Goal: Task Accomplishment & Management: Manage account settings

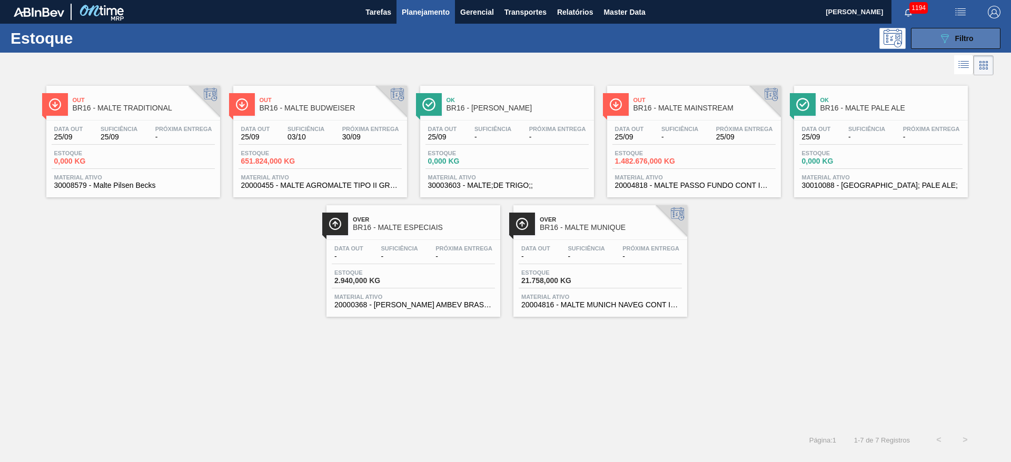
click at [961, 41] on span "Filtro" at bounding box center [964, 38] width 18 height 8
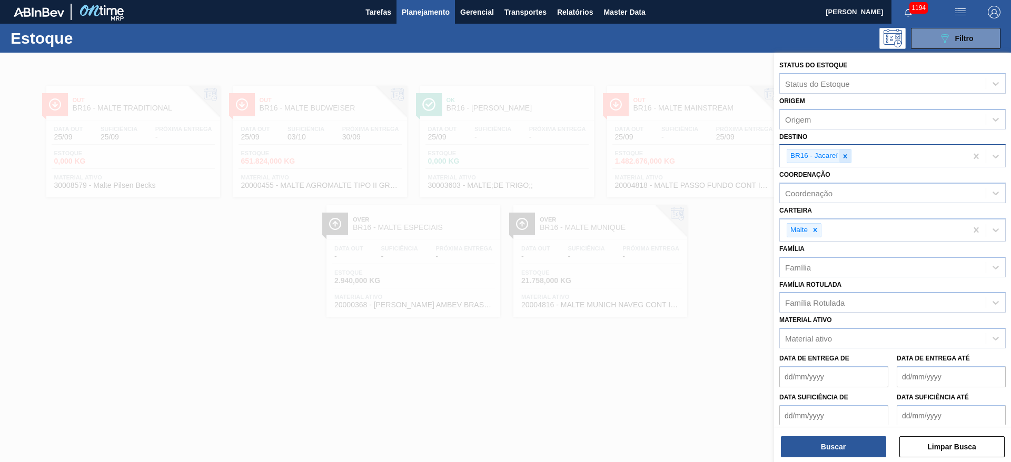
click at [845, 156] on icon at bounding box center [846, 156] width 4 height 4
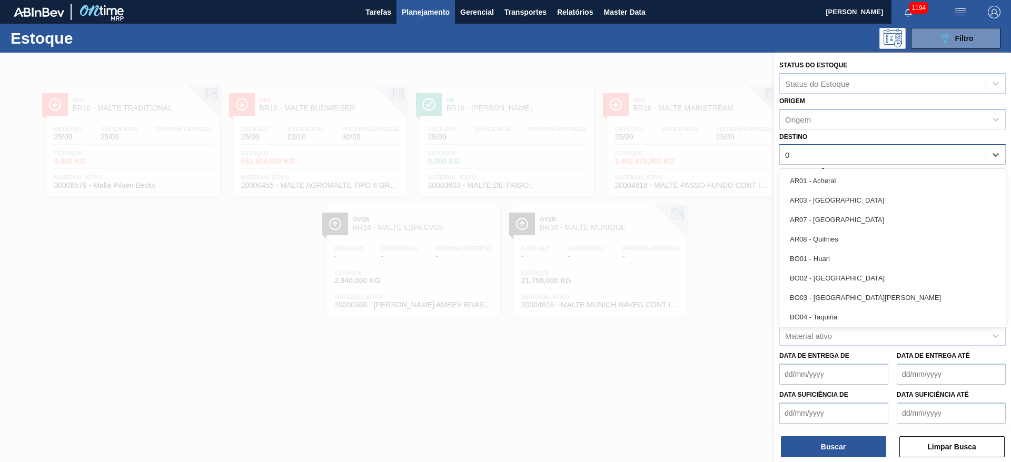
type input "04"
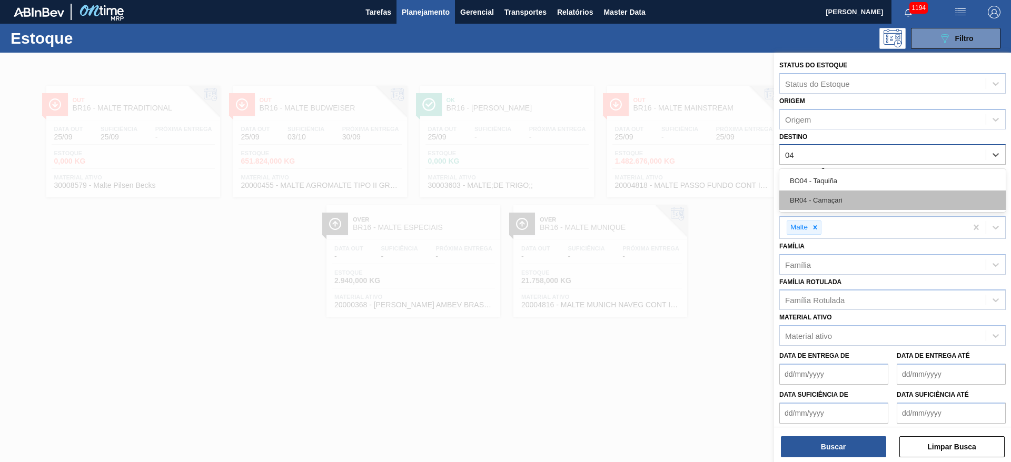
click at [830, 194] on div "BR04 - Camaçari" at bounding box center [892, 200] width 226 height 19
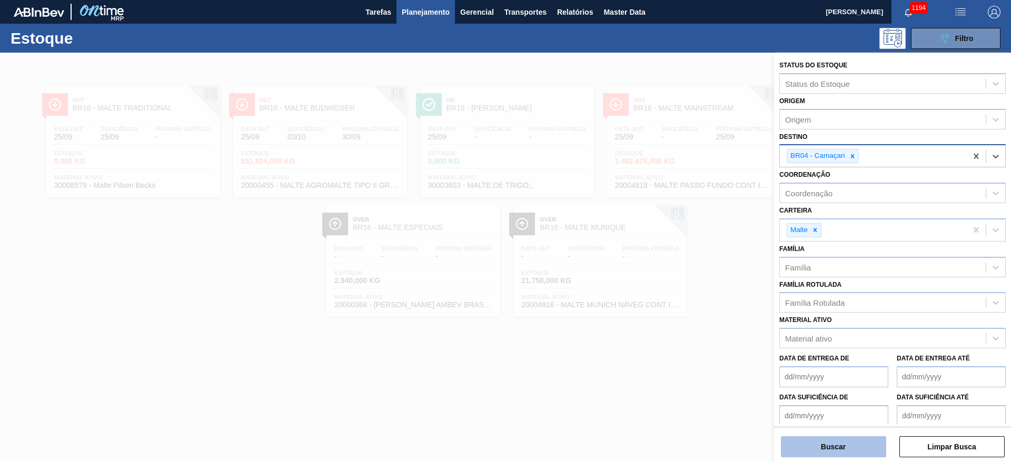
click at [819, 442] on button "Buscar" at bounding box center [833, 447] width 105 height 21
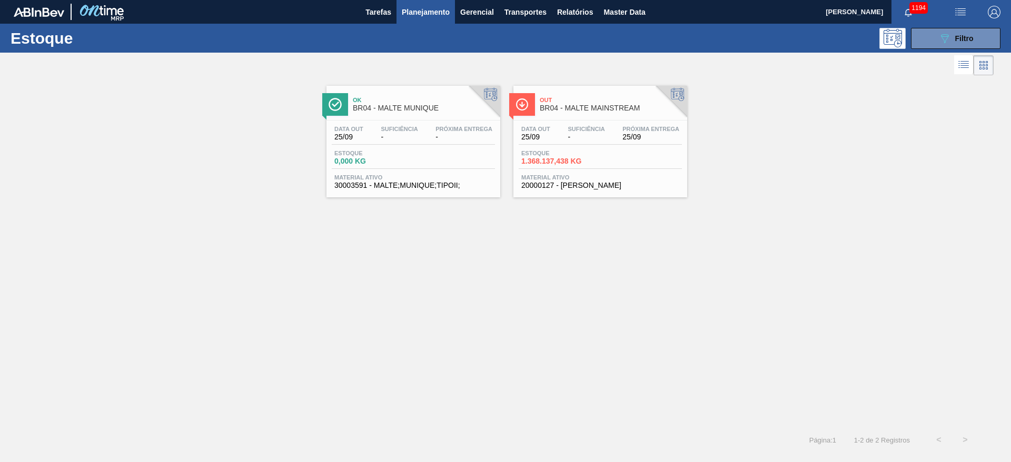
click at [594, 144] on div "Data out 25/09 Suficiência - Próxima Entrega 25/09" at bounding box center [600, 135] width 163 height 19
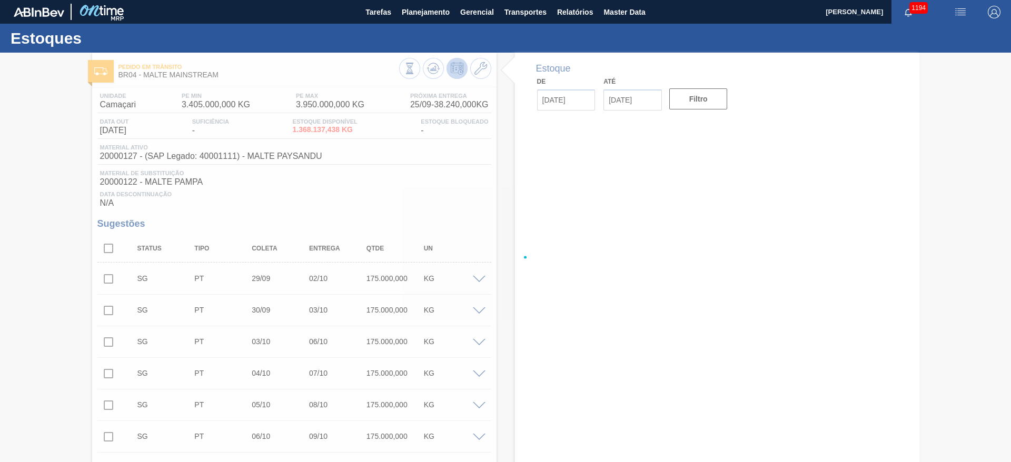
type input "[DATE]"
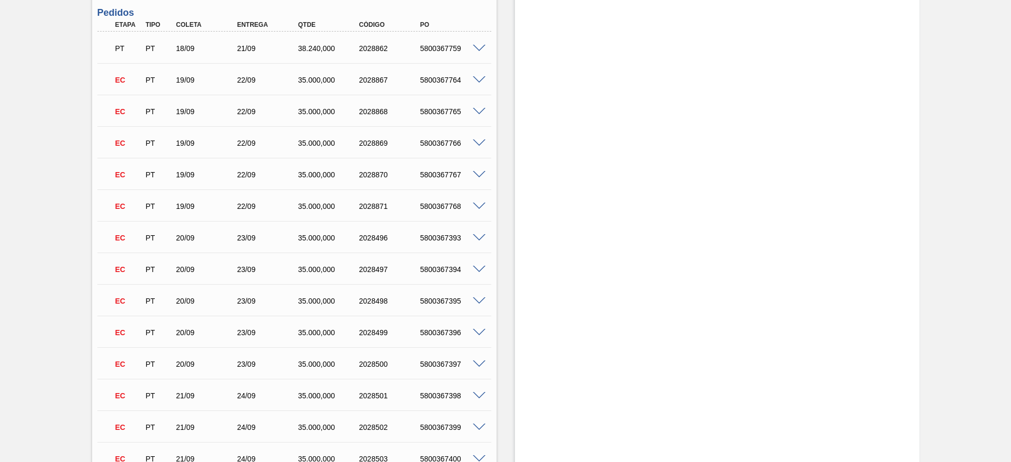
scroll to position [632, 0]
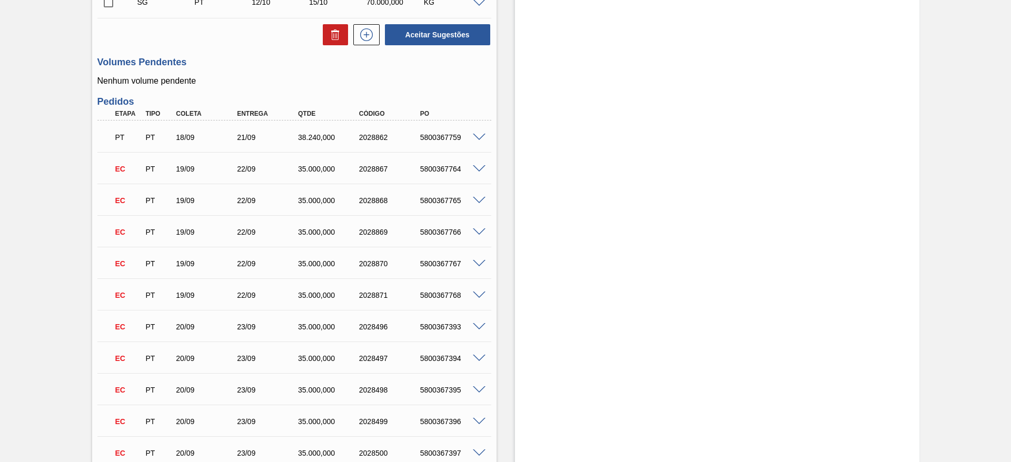
click at [480, 170] on span at bounding box center [479, 169] width 13 height 8
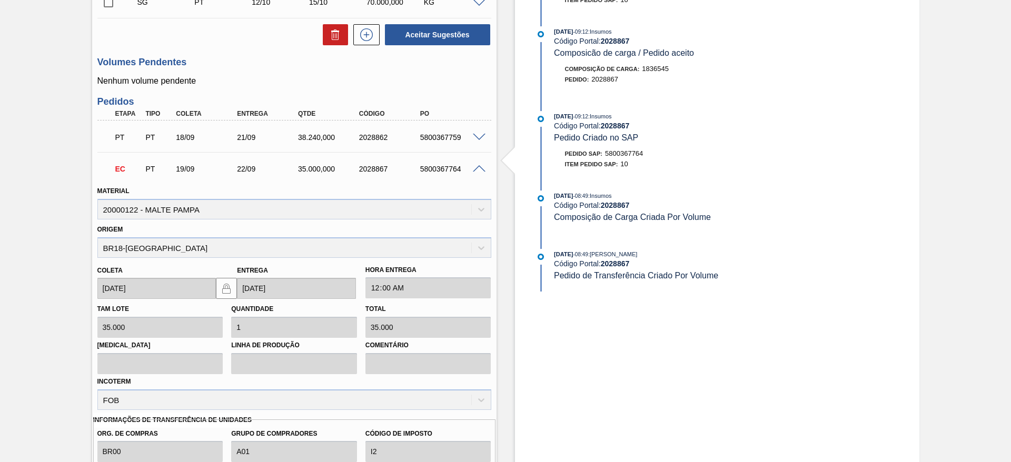
click at [480, 170] on span at bounding box center [479, 169] width 13 height 8
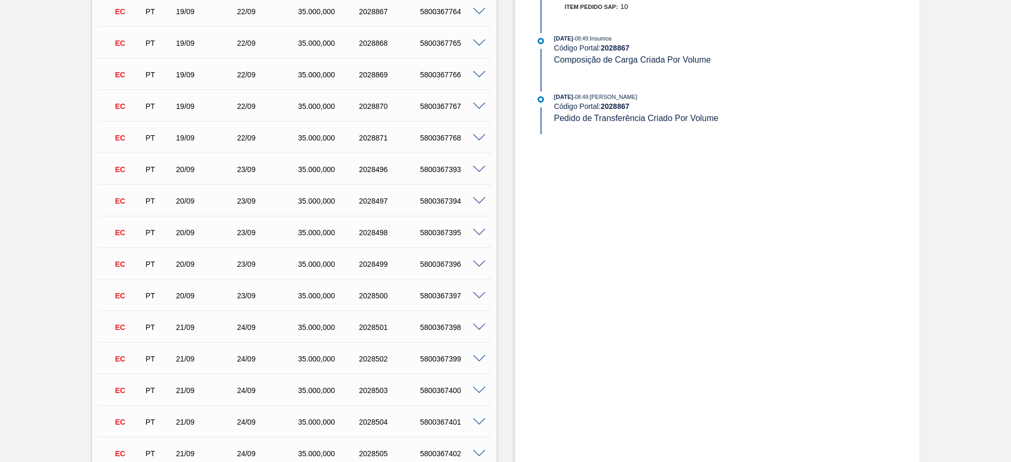
scroll to position [790, 0]
click at [480, 164] on div at bounding box center [480, 168] width 21 height 8
click at [482, 171] on span at bounding box center [479, 169] width 13 height 8
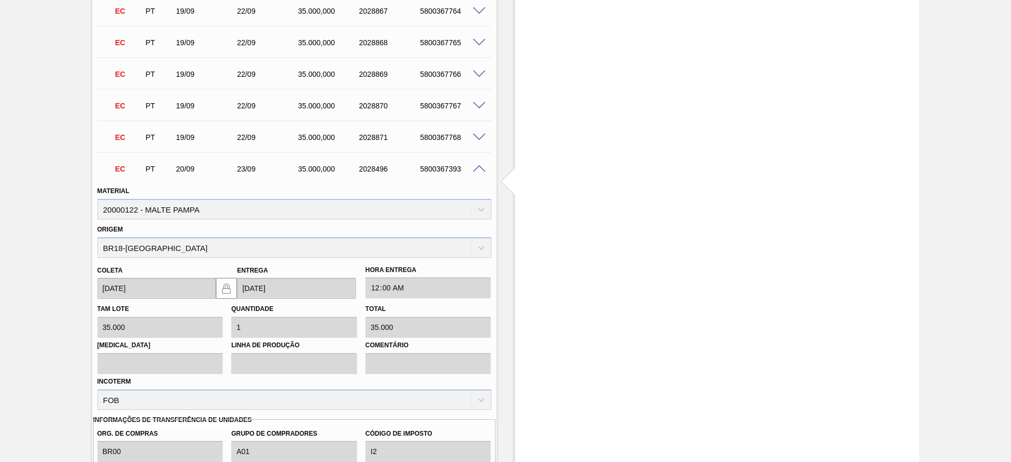
click at [482, 171] on span at bounding box center [479, 169] width 13 height 8
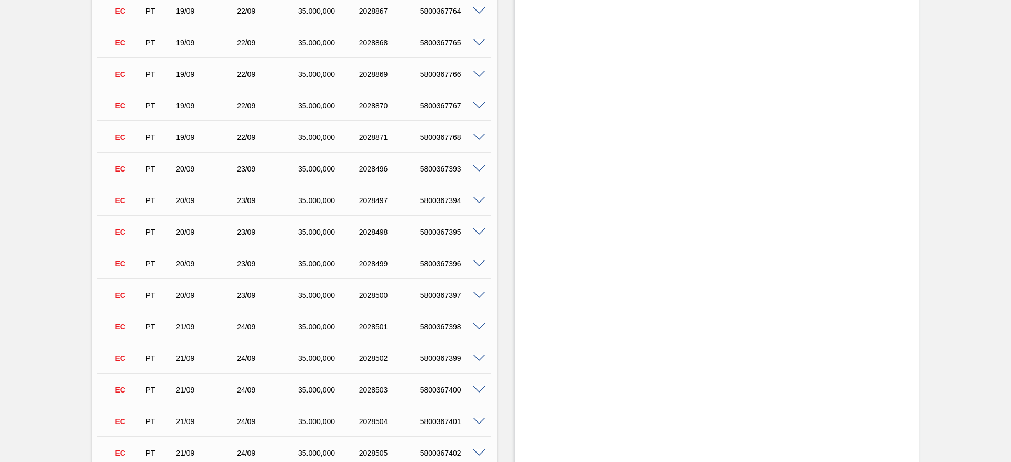
scroll to position [632, 0]
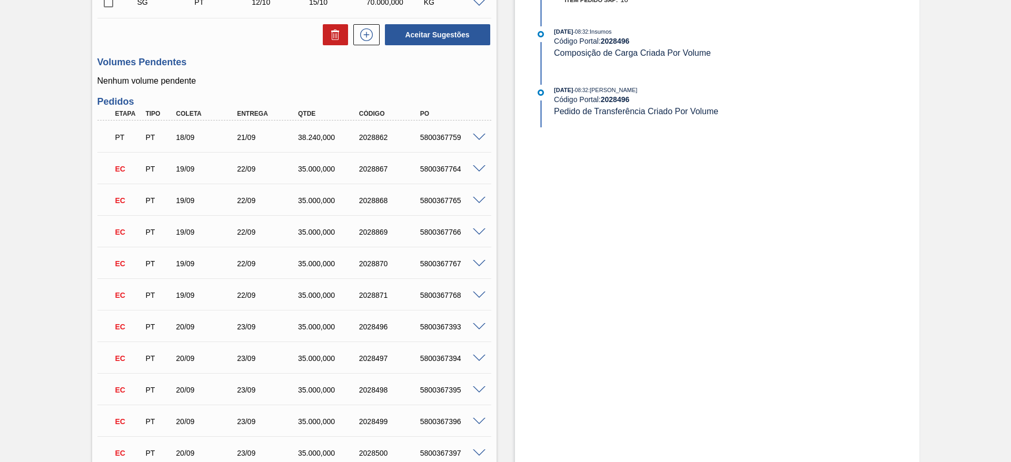
click at [443, 170] on div "5800367764" at bounding box center [452, 169] width 68 height 8
copy div "5800367764"
click at [442, 196] on div "5800367765" at bounding box center [452, 200] width 68 height 8
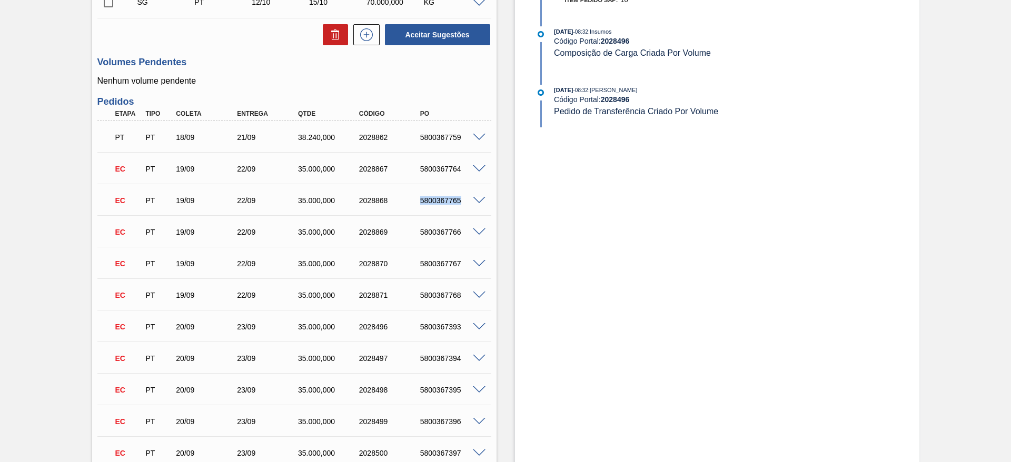
copy div "5800367765"
click at [436, 232] on div "5800367766" at bounding box center [452, 232] width 68 height 8
copy div "5800367766"
click at [433, 266] on div "5800367767" at bounding box center [452, 264] width 68 height 8
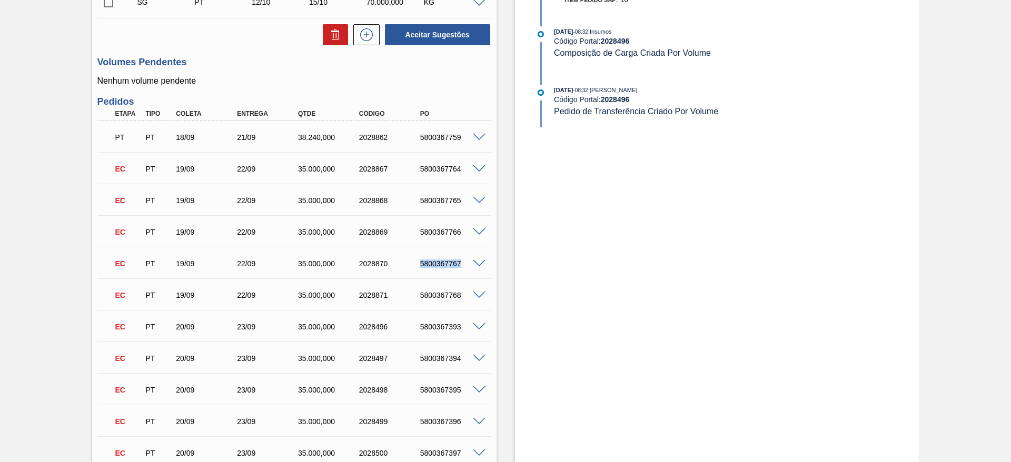
click at [433, 266] on div "5800367767" at bounding box center [452, 264] width 68 height 8
copy div "5800367767"
click at [437, 295] on div "5800367768" at bounding box center [452, 295] width 68 height 8
copy div "5800367768"
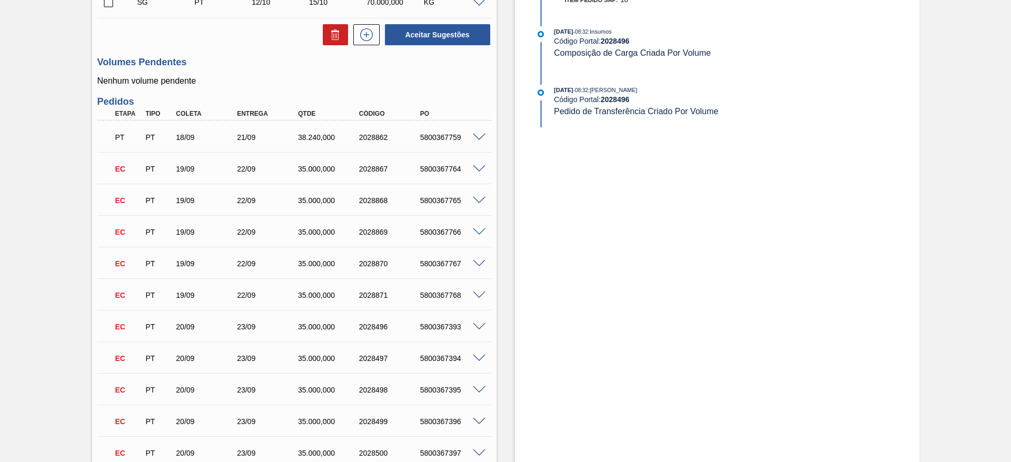
click at [441, 328] on div "5800367393" at bounding box center [452, 327] width 68 height 8
copy div "5800367393"
click at [441, 357] on div "5800367394" at bounding box center [452, 358] width 68 height 8
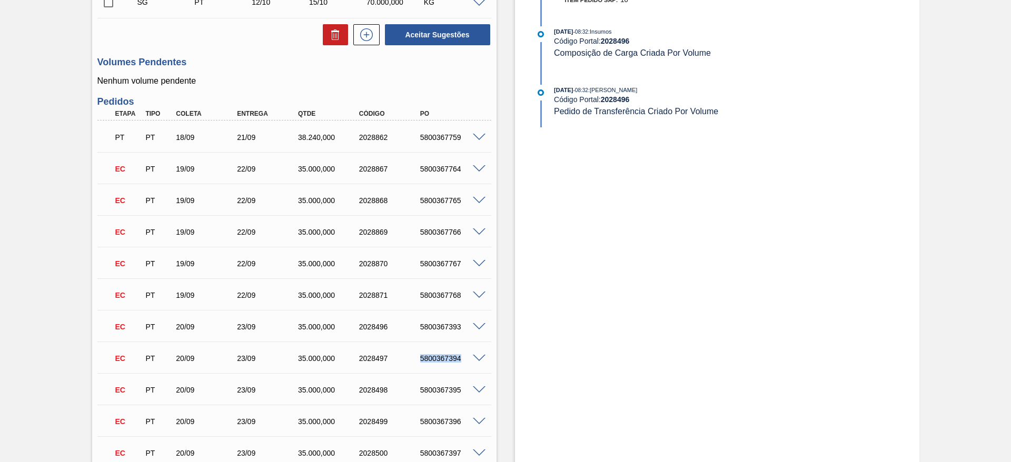
copy div "5800367394"
click at [441, 392] on div "5800367395" at bounding box center [452, 390] width 68 height 8
copy div "5800367395"
click at [436, 422] on div "5800367396" at bounding box center [452, 422] width 68 height 8
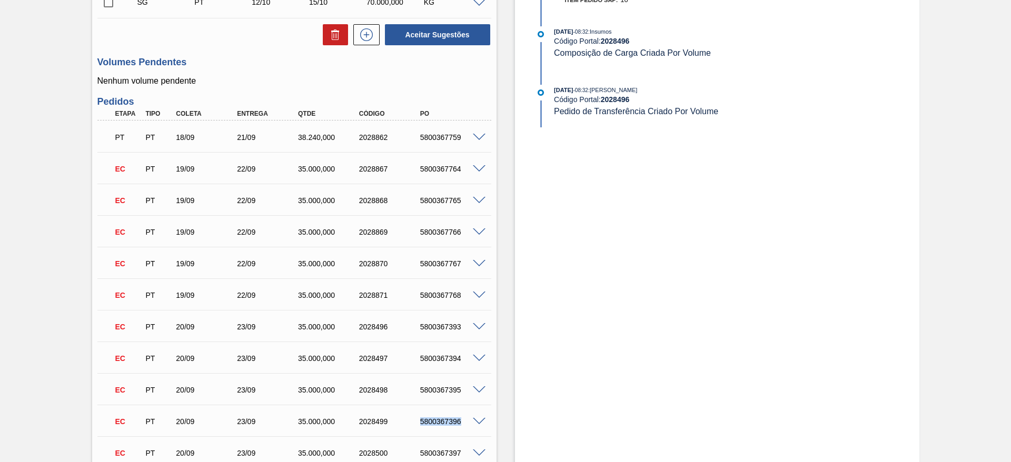
click at [436, 422] on div "5800367396" at bounding box center [452, 422] width 68 height 8
copy div "5800367396"
click at [440, 456] on div "5800367397" at bounding box center [452, 453] width 68 height 8
copy div "5800367397"
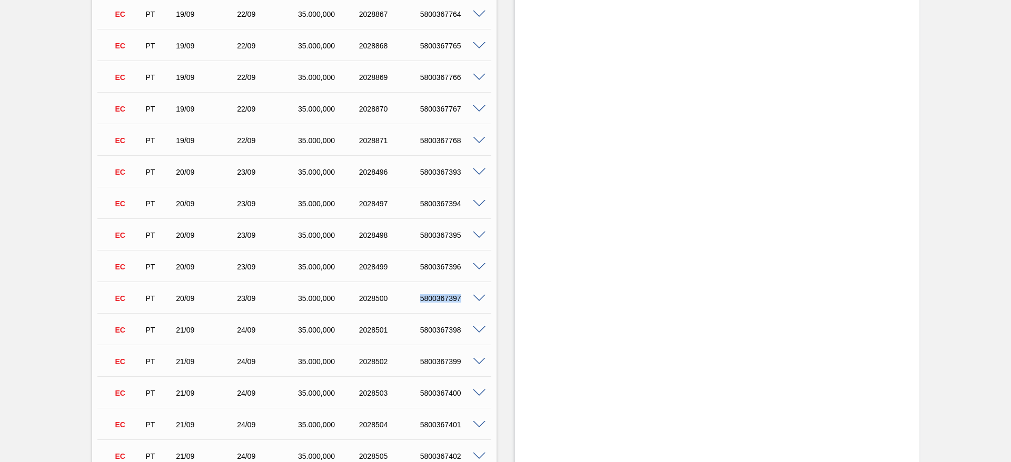
scroll to position [790, 0]
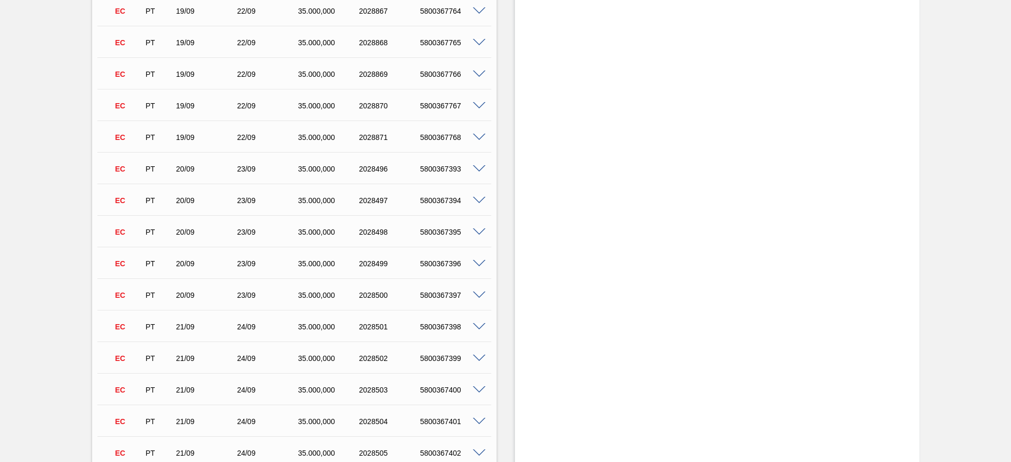
click at [441, 328] on div "5800367398" at bounding box center [452, 327] width 68 height 8
click at [478, 325] on span at bounding box center [479, 327] width 13 height 8
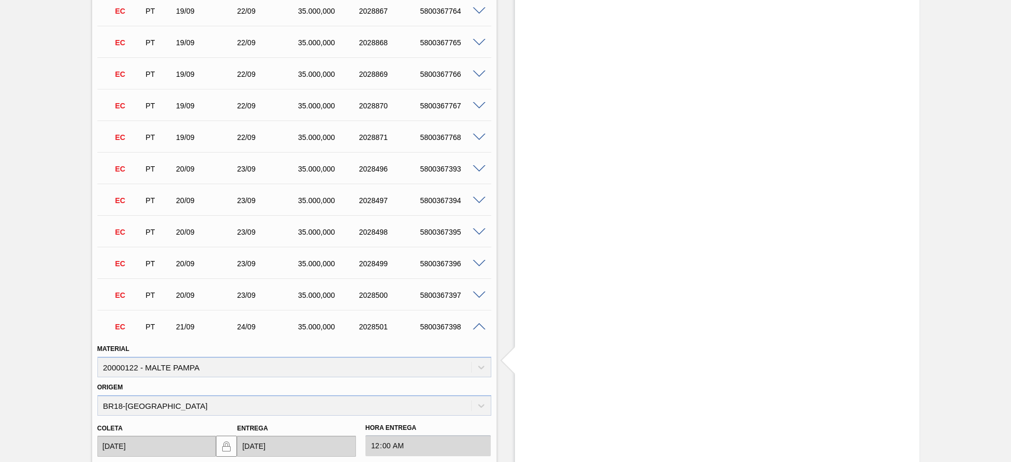
click at [478, 328] on span at bounding box center [479, 327] width 13 height 8
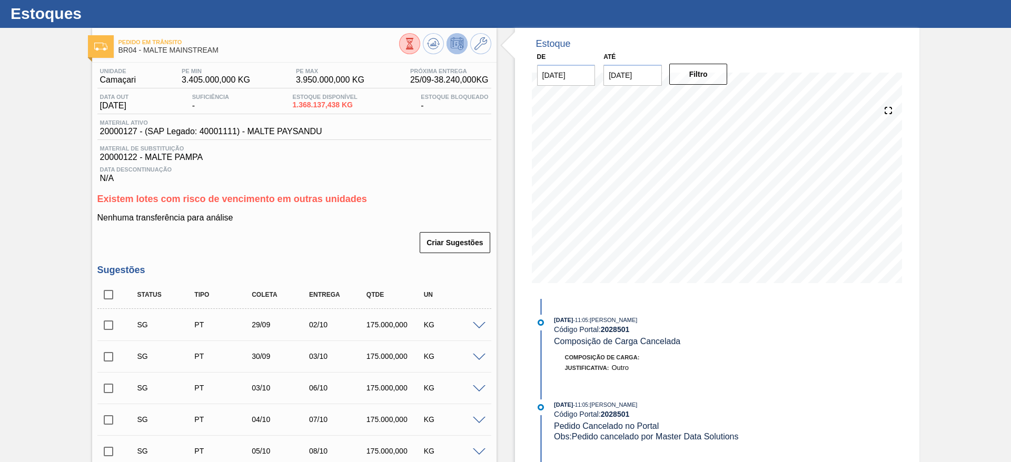
scroll to position [0, 0]
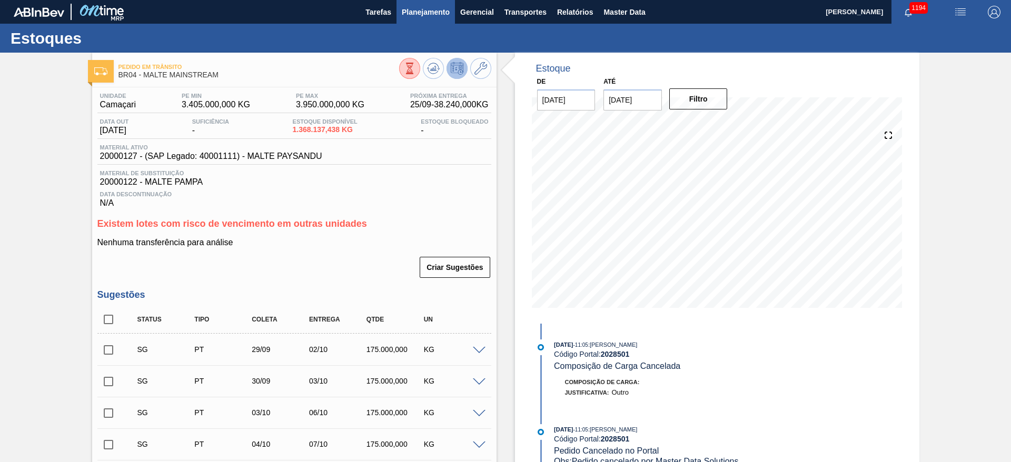
click at [427, 11] on span "Planejamento" at bounding box center [426, 12] width 48 height 13
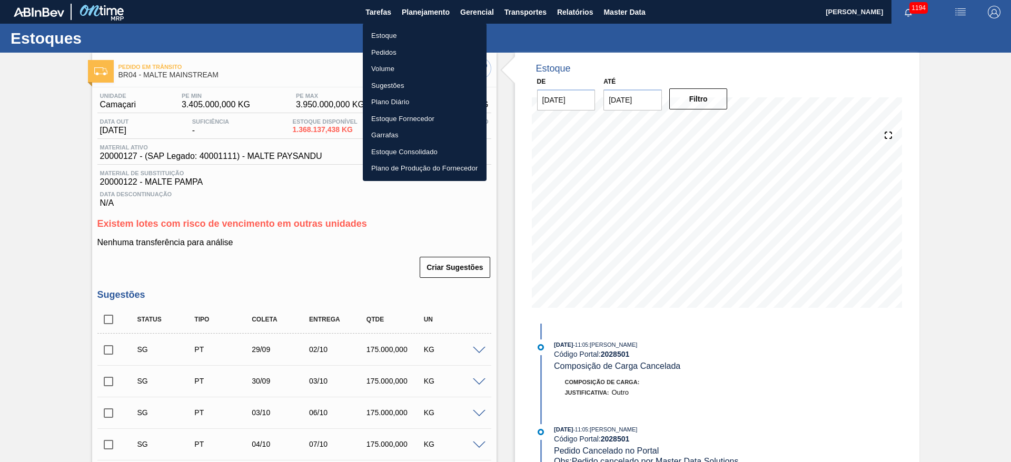
click at [387, 33] on li "Estoque" at bounding box center [425, 35] width 124 height 17
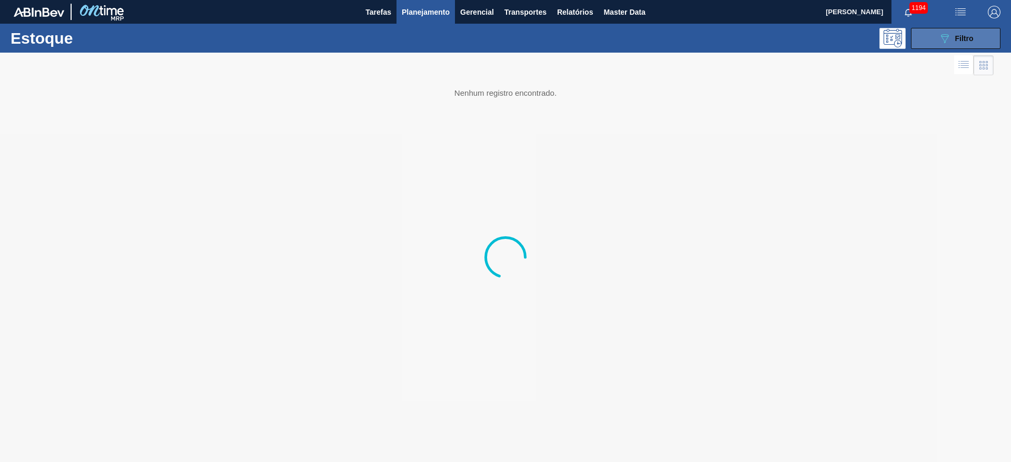
click at [949, 31] on button "089F7B8B-B2A5-4AFE-B5C0-19BA573D28AC Filtro" at bounding box center [956, 38] width 90 height 21
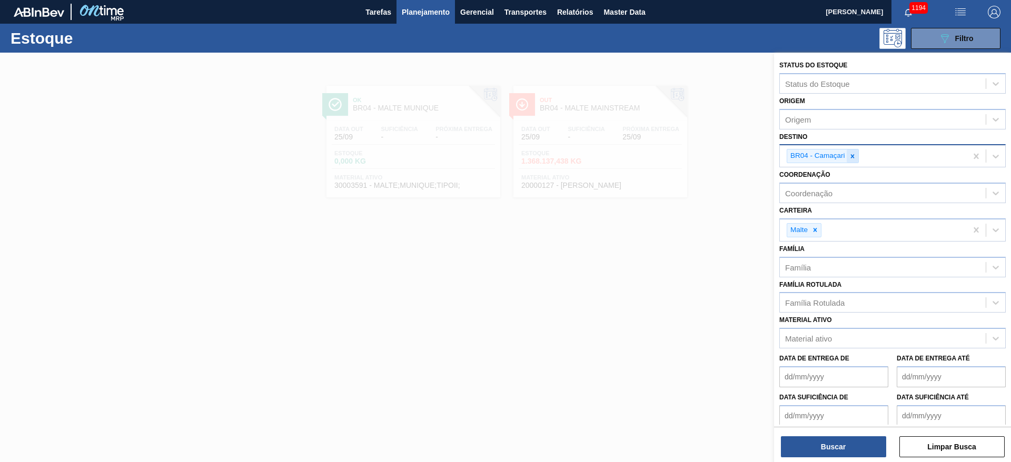
click at [855, 158] on icon at bounding box center [852, 156] width 7 height 7
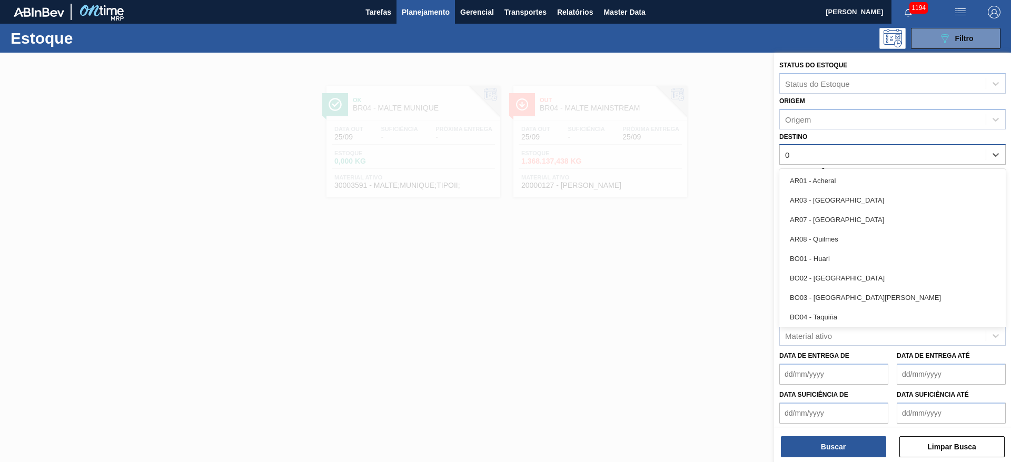
type input "02"
click at [838, 193] on div "BR02 - [GEOGRAPHIC_DATA]" at bounding box center [892, 200] width 226 height 19
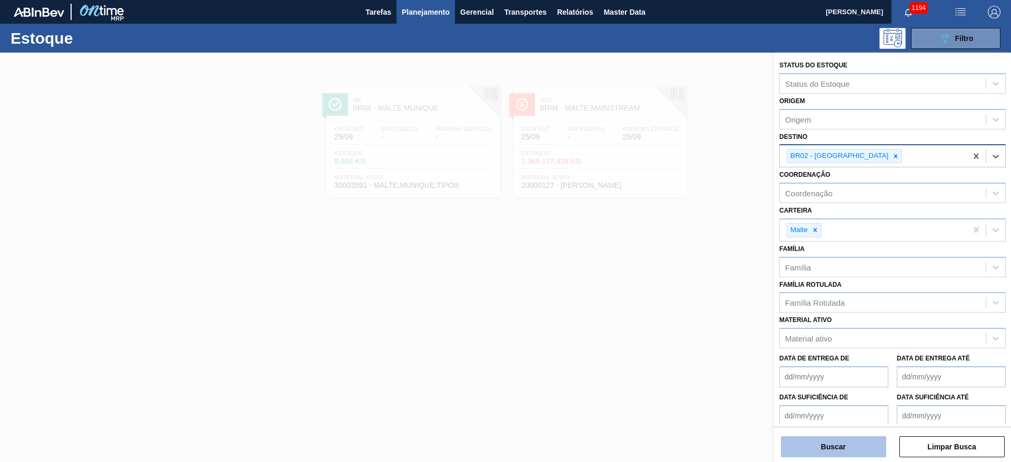
click at [833, 443] on button "Buscar" at bounding box center [833, 447] width 105 height 21
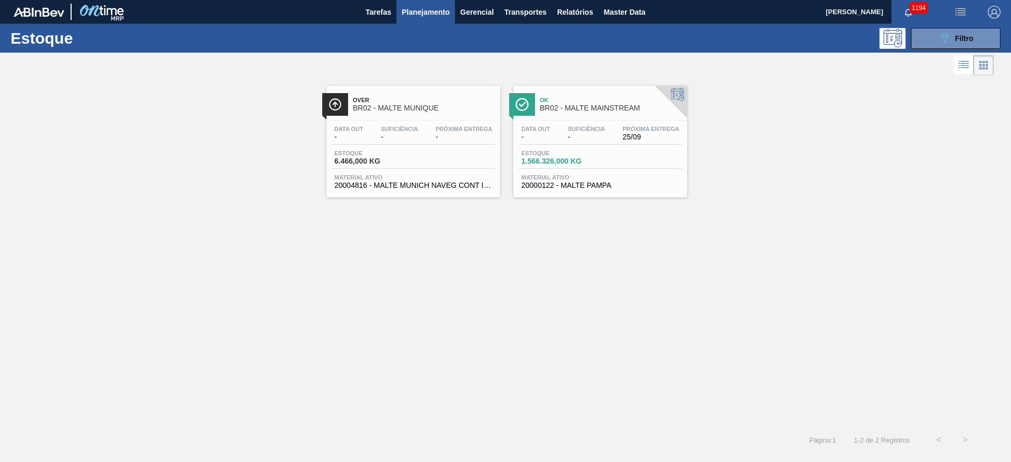
click at [548, 139] on span "-" at bounding box center [535, 137] width 29 height 8
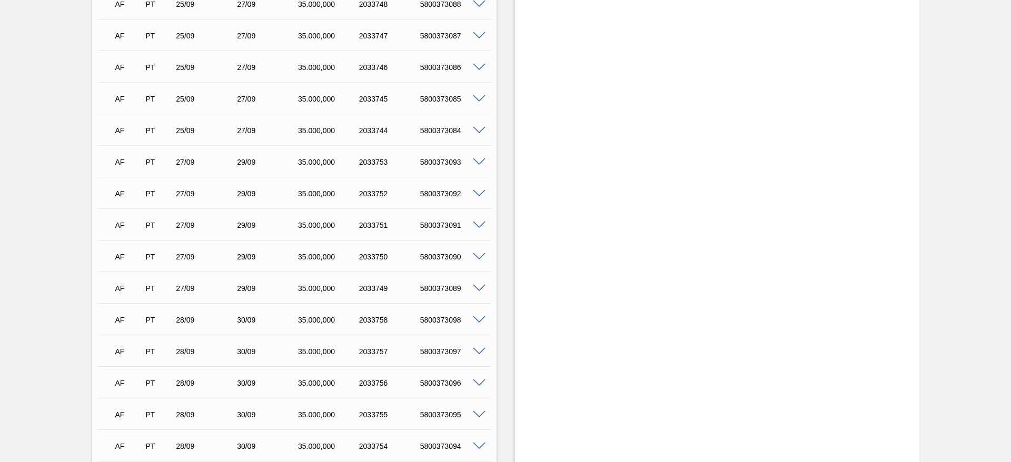
scroll to position [673, 0]
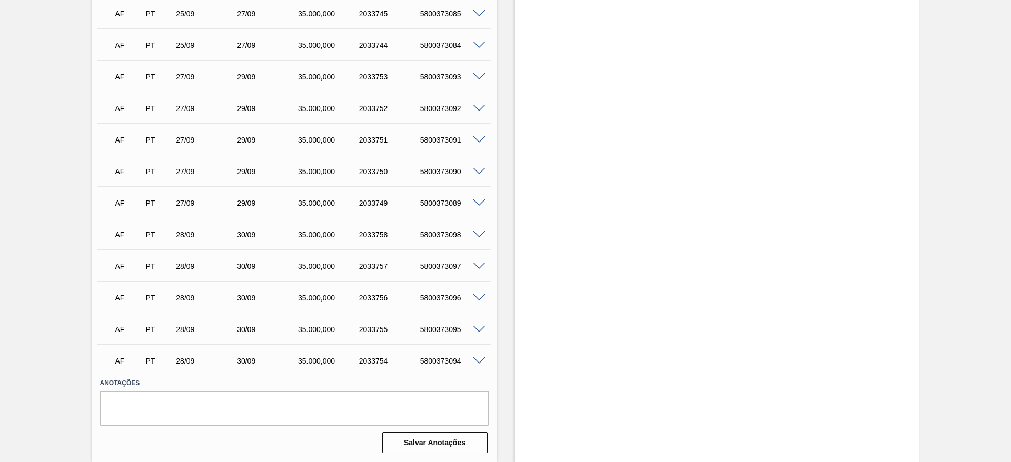
click at [478, 298] on span at bounding box center [479, 298] width 13 height 8
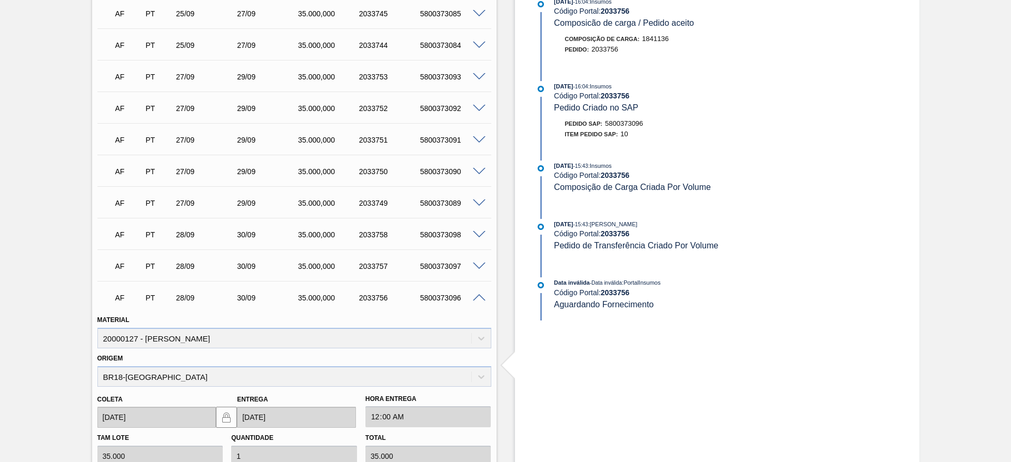
click at [478, 298] on span at bounding box center [479, 298] width 13 height 8
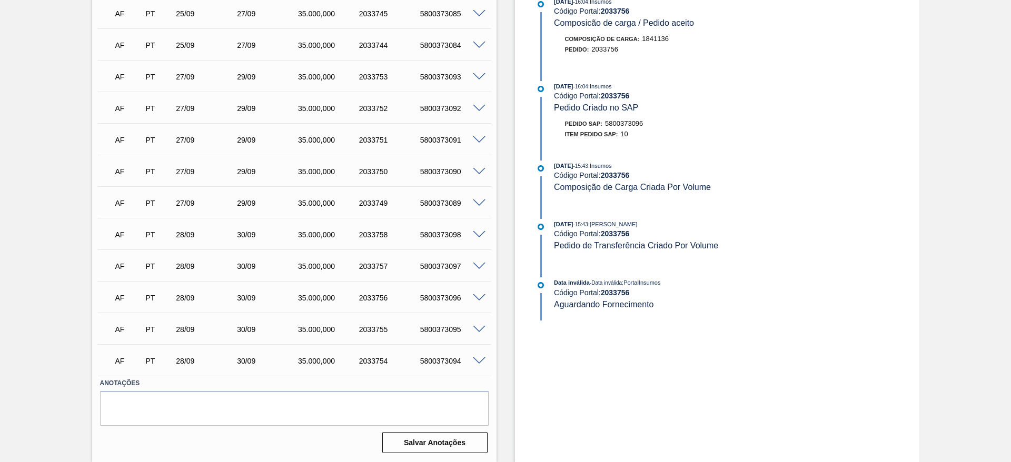
click at [479, 233] on span at bounding box center [479, 235] width 13 height 8
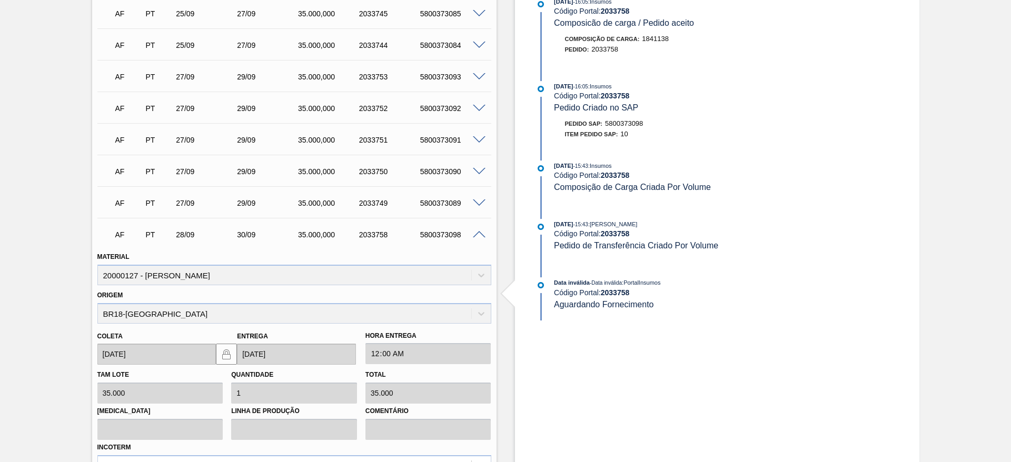
click at [479, 236] on span at bounding box center [479, 235] width 13 height 8
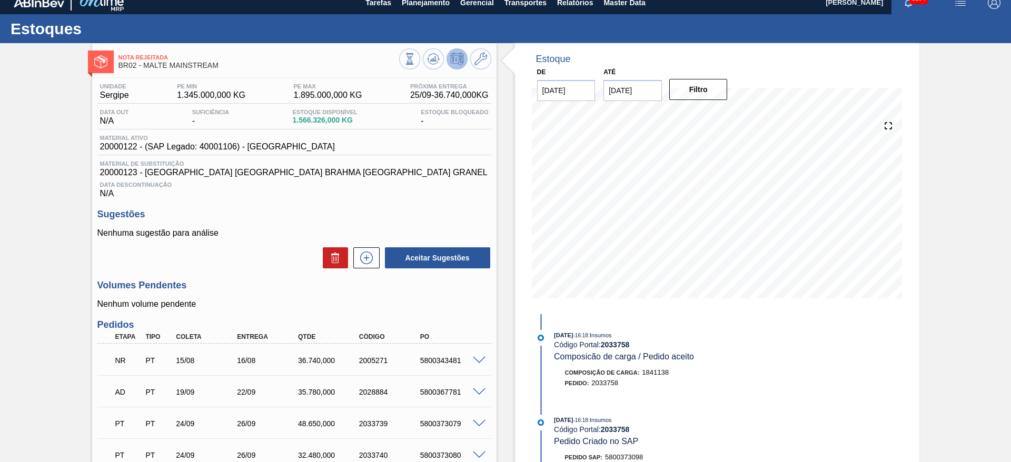
scroll to position [0, 0]
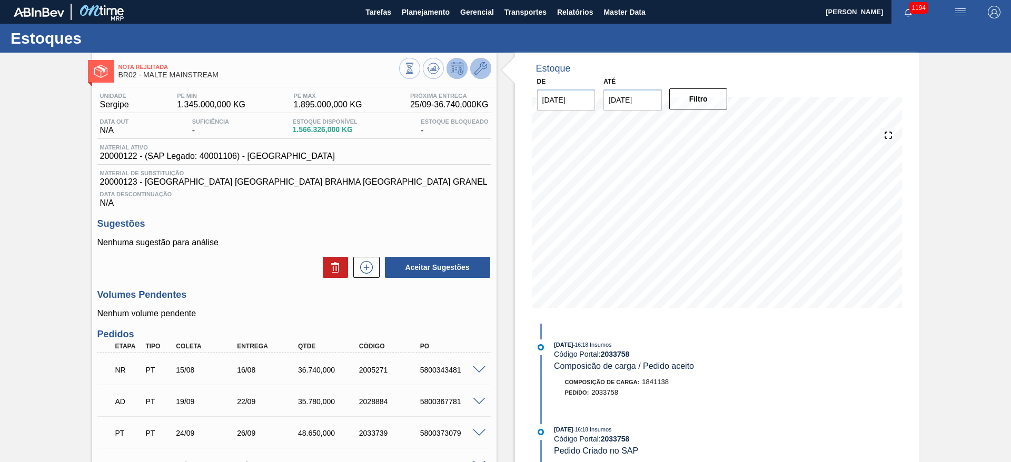
click at [480, 71] on icon at bounding box center [481, 68] width 13 height 13
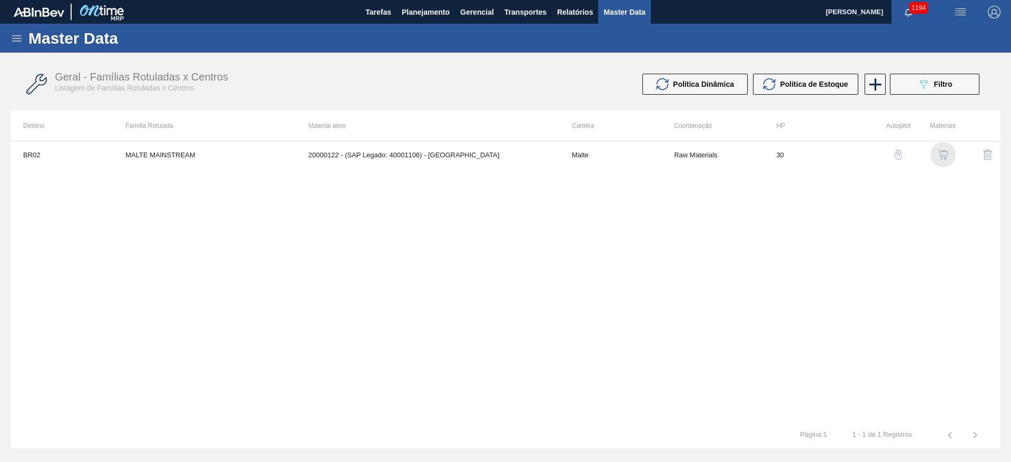
click at [943, 155] on img "button" at bounding box center [943, 155] width 11 height 11
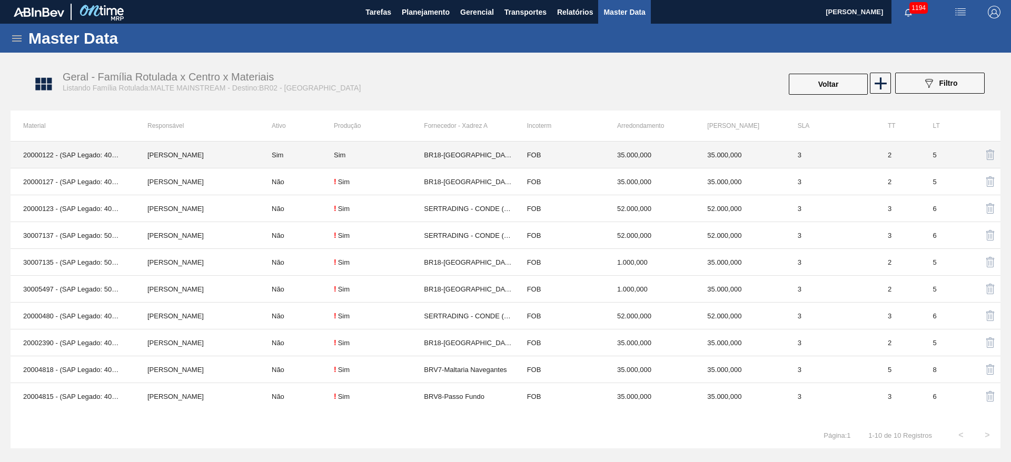
click at [276, 156] on td "Sim" at bounding box center [296, 155] width 75 height 27
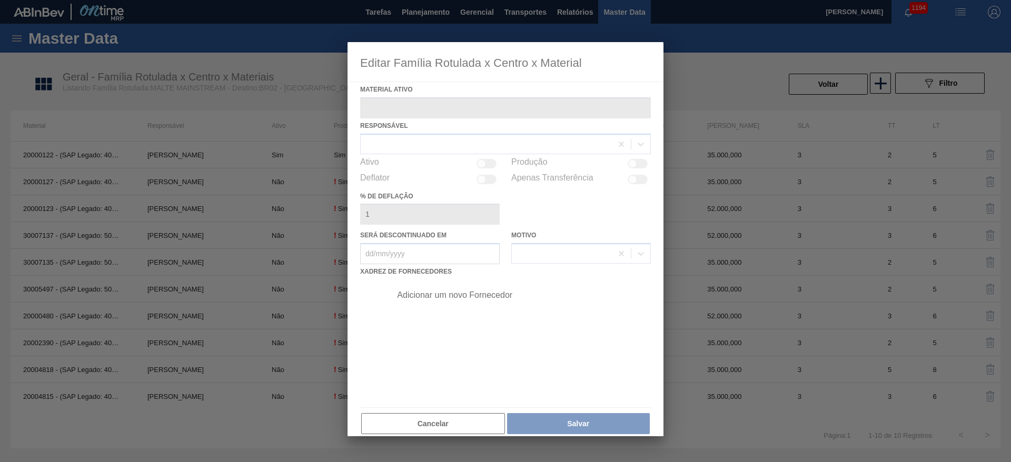
type ativo "20000122 - (SAP Legado: 40001106) - [GEOGRAPHIC_DATA]"
checkbox input "true"
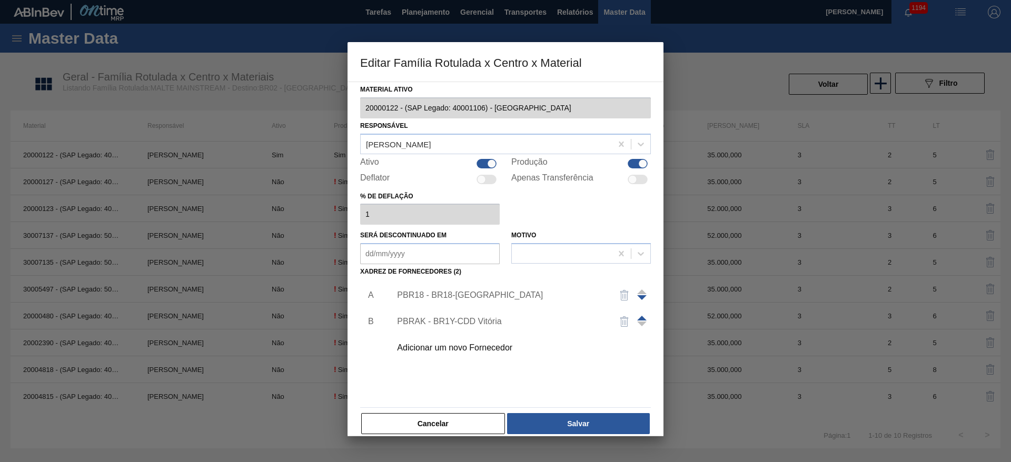
click at [484, 165] on div at bounding box center [487, 163] width 20 height 9
checkbox input "false"
click at [577, 423] on button "Salvar" at bounding box center [578, 423] width 143 height 21
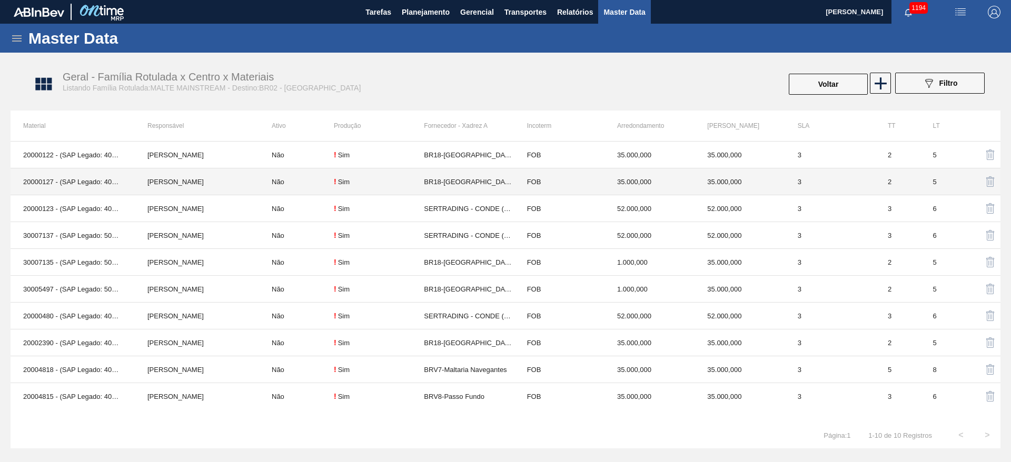
click at [283, 184] on td "Não" at bounding box center [296, 182] width 75 height 27
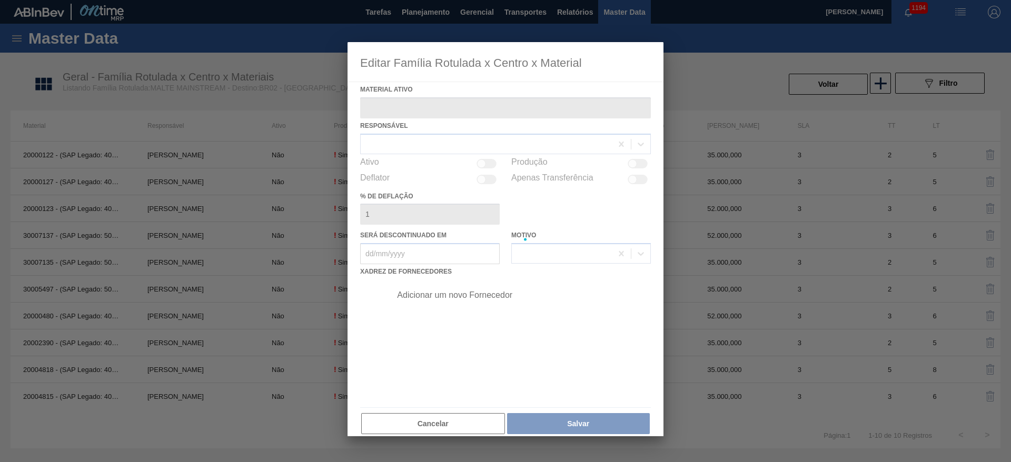
type ativo "20000127 - (SAP Legado: 40001111) - MALTE PAYSANDU"
checkbox input "true"
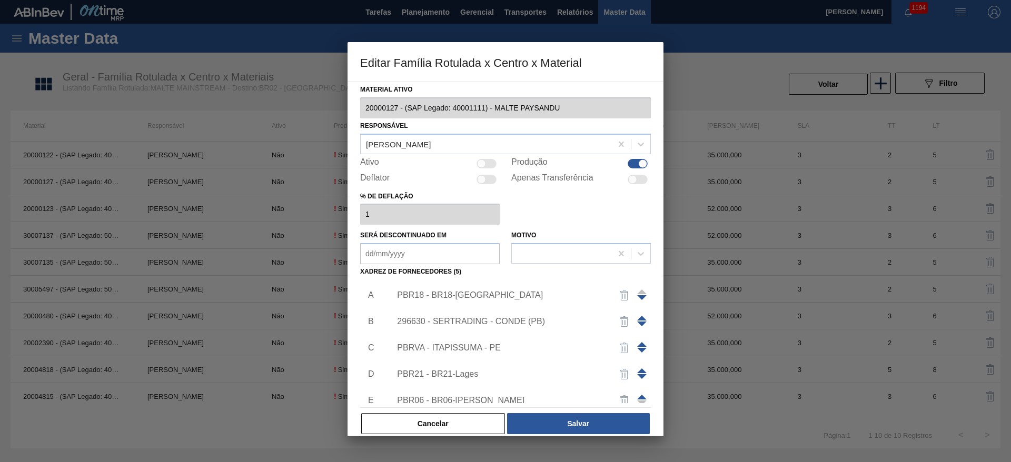
click at [484, 163] on div at bounding box center [481, 163] width 9 height 9
checkbox input "true"
click at [429, 297] on div "PBR18 - BR18-[GEOGRAPHIC_DATA]" at bounding box center [500, 295] width 206 height 9
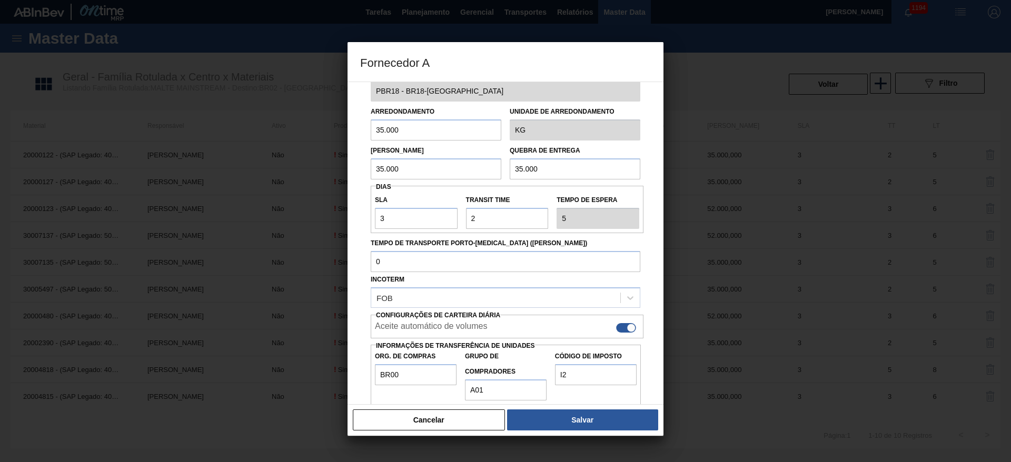
scroll to position [37, 0]
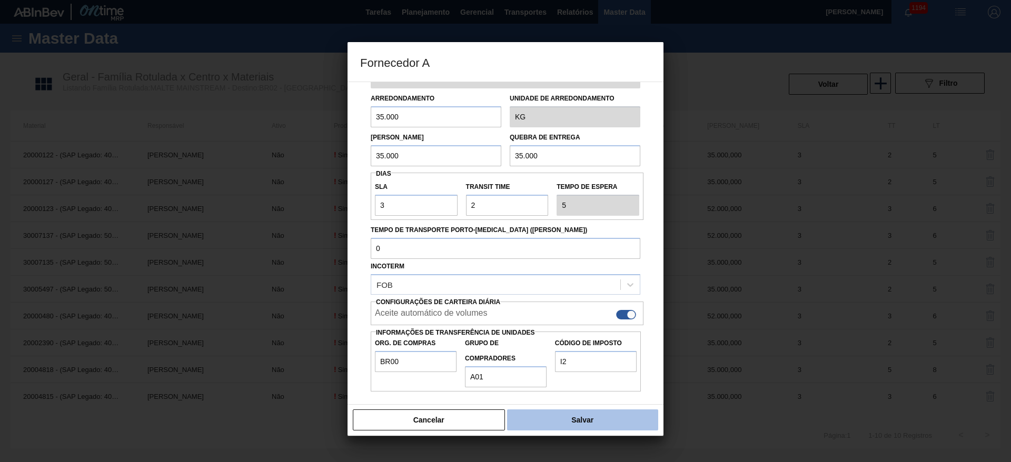
click at [569, 419] on button "Salvar" at bounding box center [582, 420] width 151 height 21
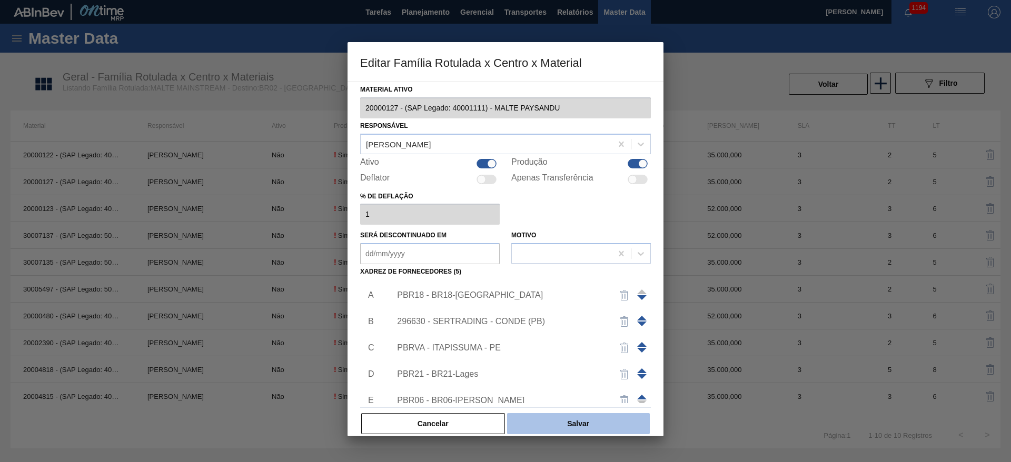
click at [588, 423] on button "Salvar" at bounding box center [578, 423] width 143 height 21
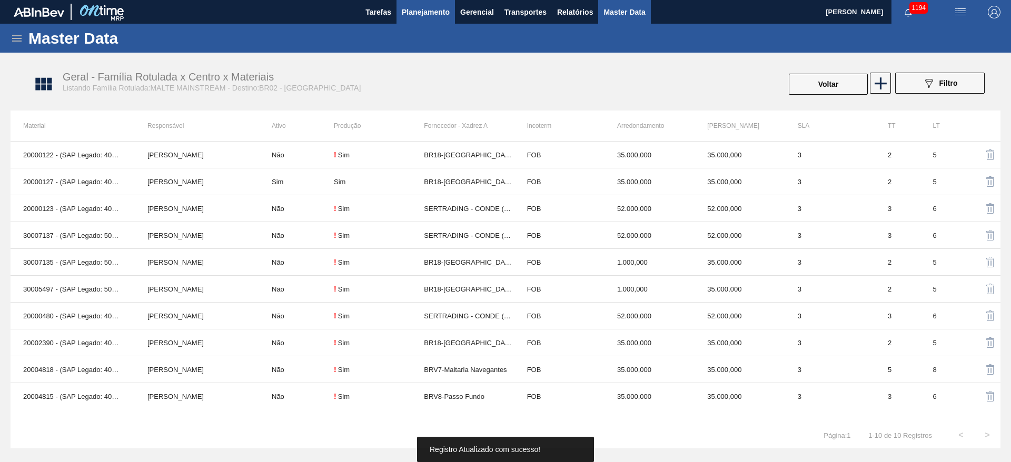
click at [418, 22] on button "Planejamento" at bounding box center [426, 12] width 58 height 24
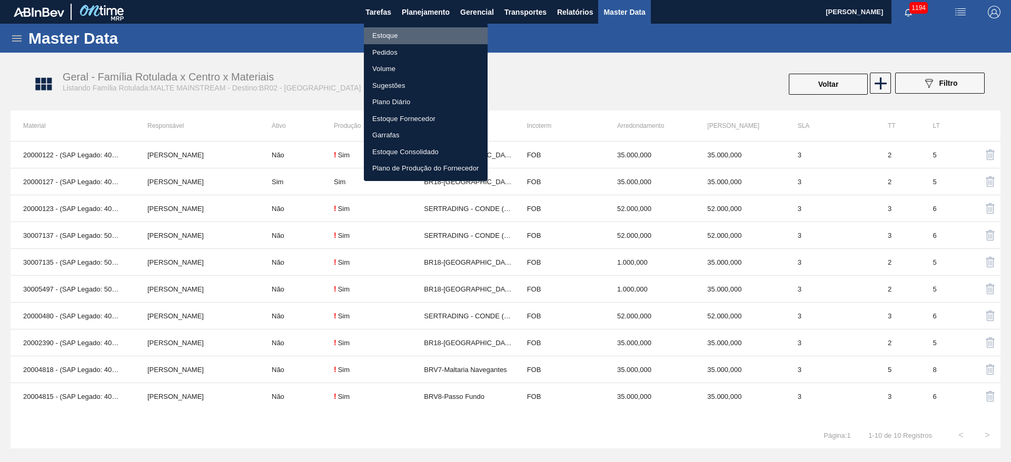
click at [392, 32] on li "Estoque" at bounding box center [426, 35] width 124 height 17
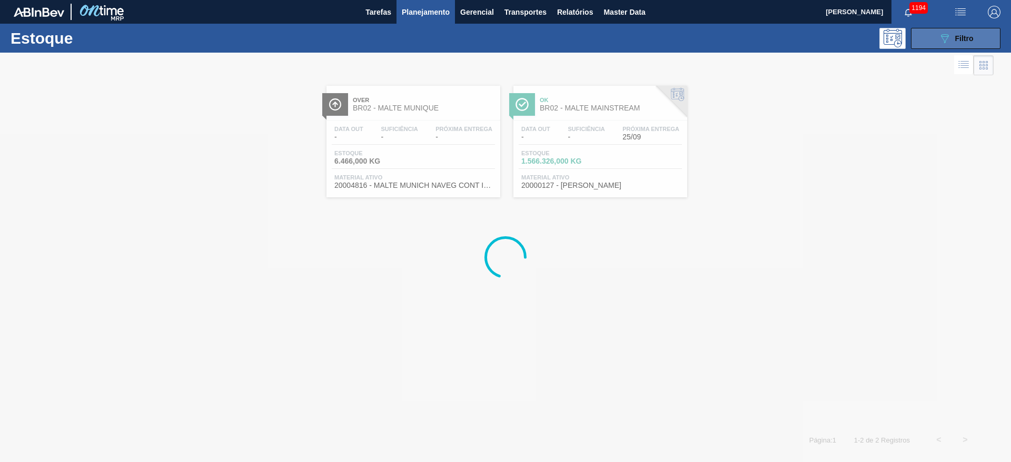
click at [962, 35] on span "Filtro" at bounding box center [964, 38] width 18 height 8
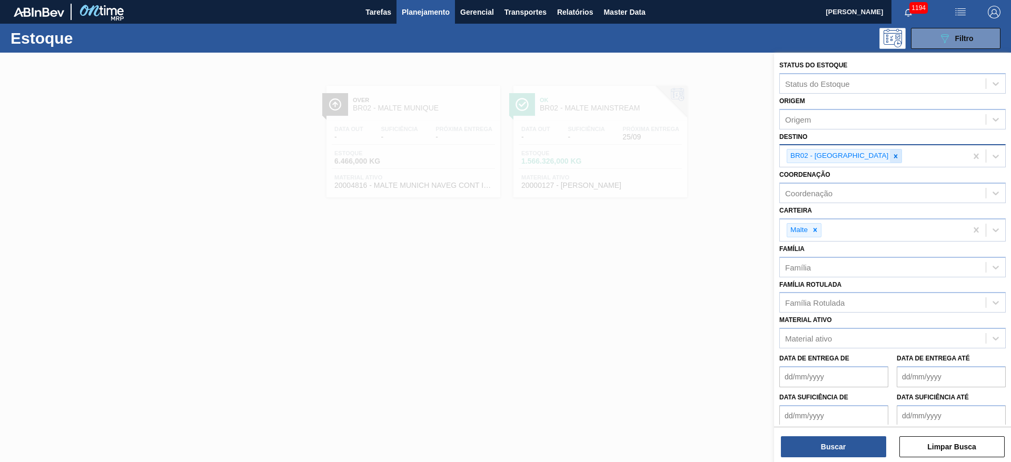
click at [894, 157] on icon at bounding box center [896, 156] width 4 height 4
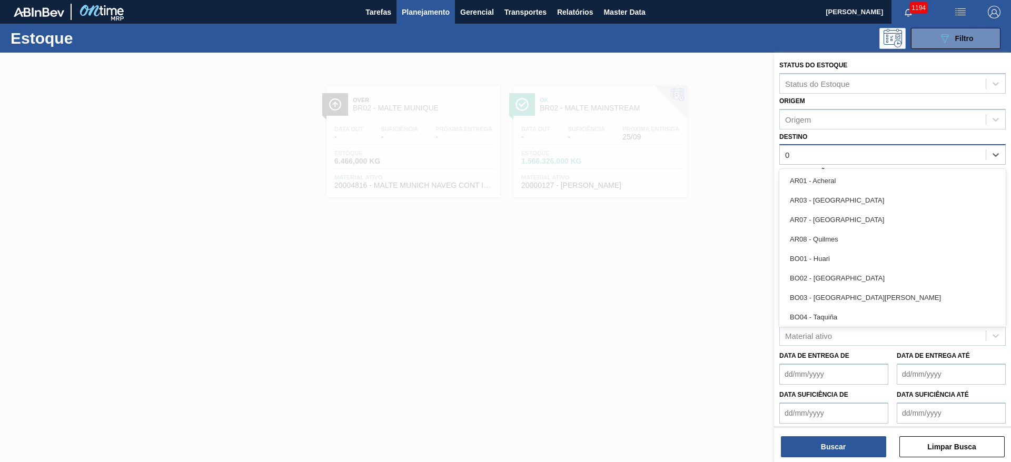
type input "04"
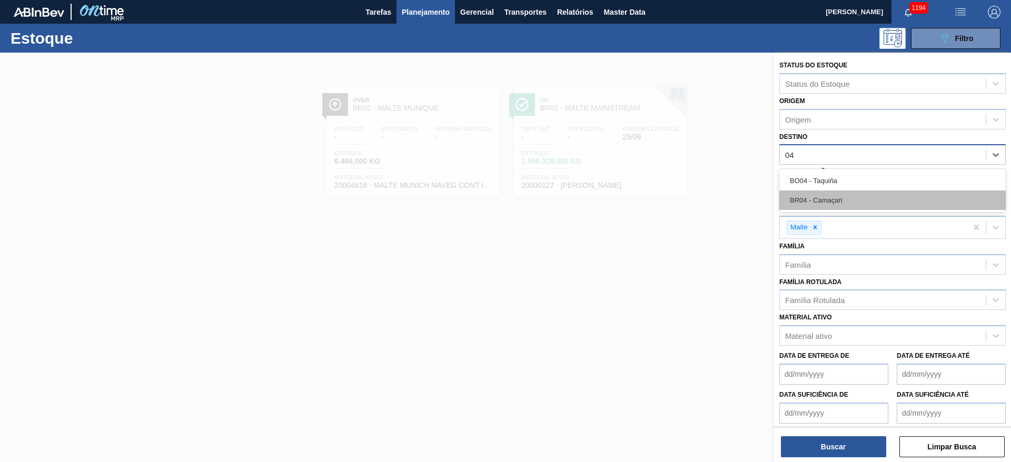
click at [812, 198] on div "BR04 - Camaçari" at bounding box center [892, 200] width 226 height 19
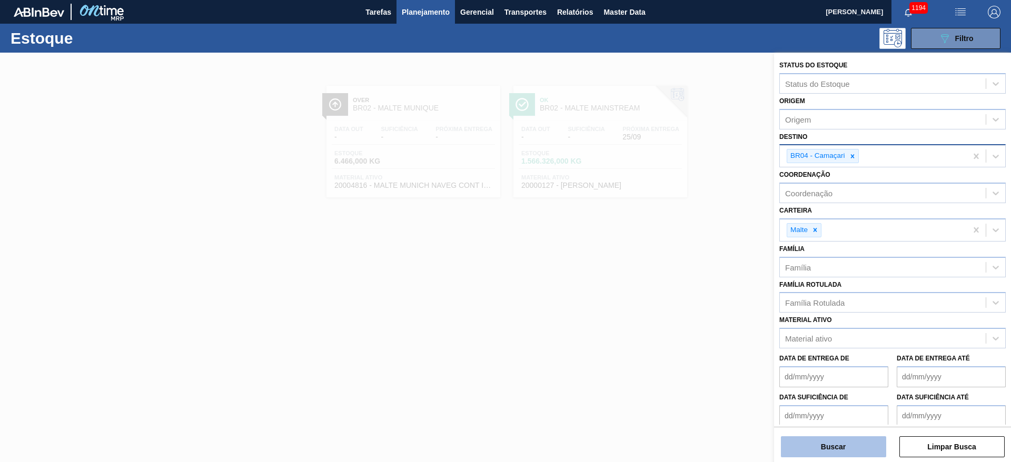
click at [840, 444] on button "Buscar" at bounding box center [833, 447] width 105 height 21
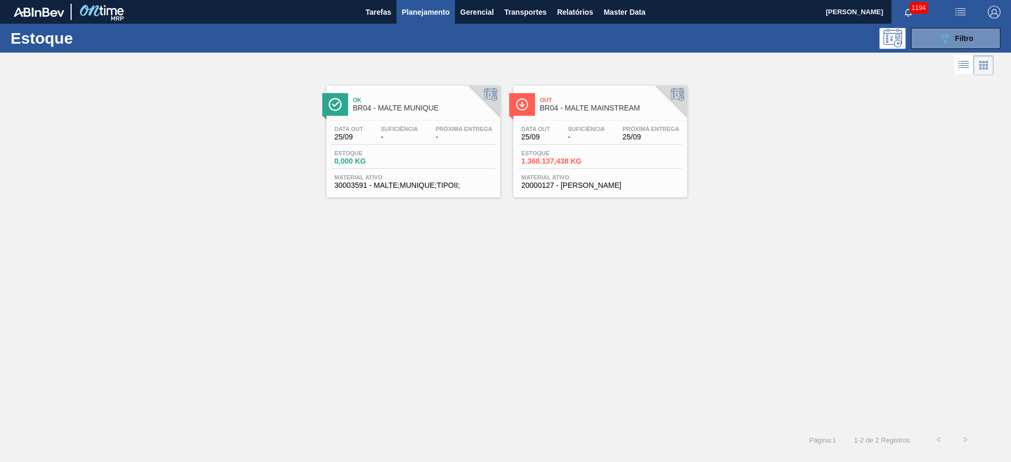
click at [646, 161] on div "Estoque 1.368.137,438 KG" at bounding box center [600, 159] width 163 height 19
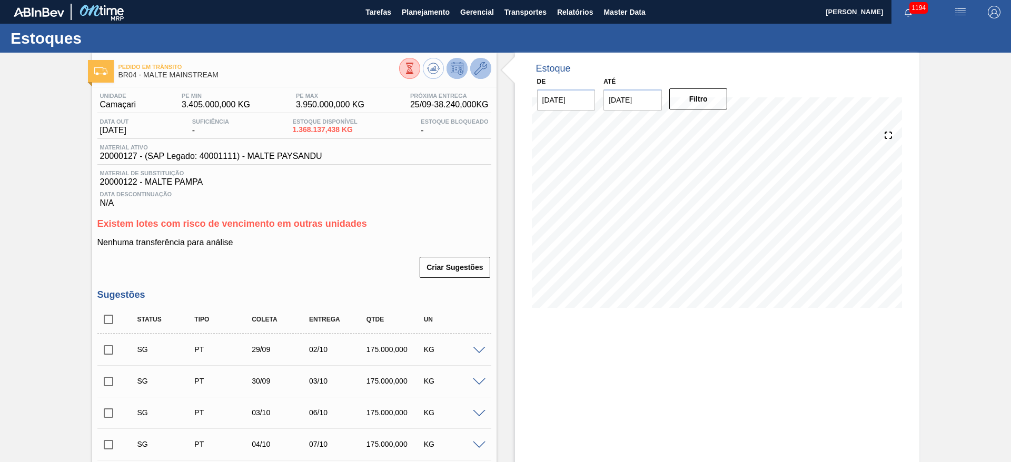
click at [484, 67] on icon at bounding box center [481, 68] width 13 height 13
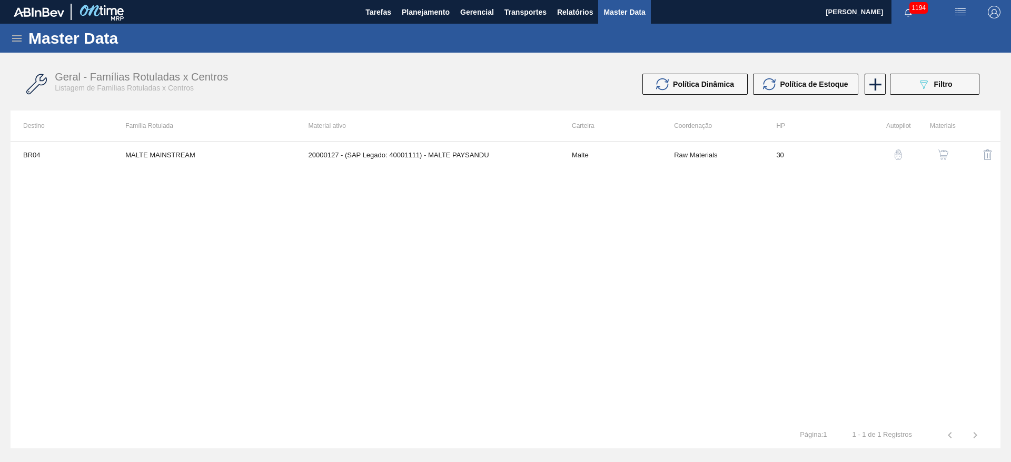
click at [942, 154] on img "button" at bounding box center [943, 155] width 11 height 11
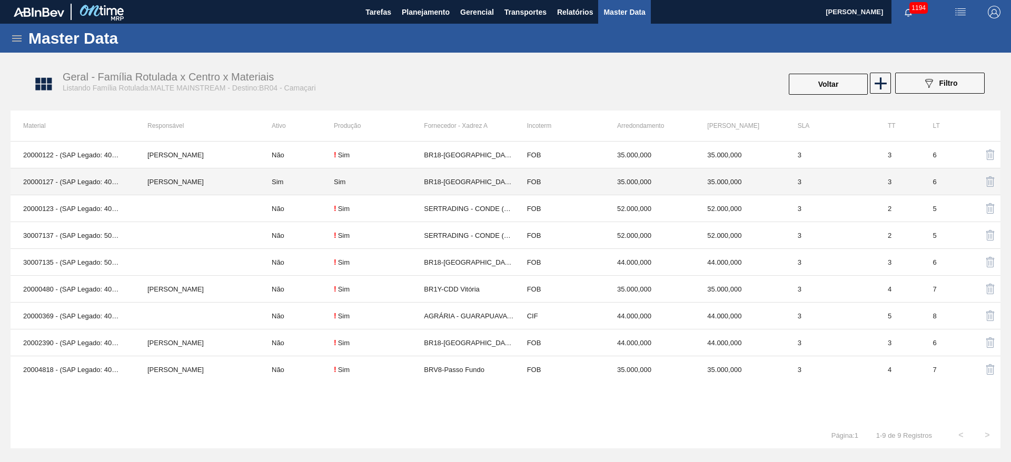
click at [350, 183] on div "Sim" at bounding box center [379, 182] width 90 height 8
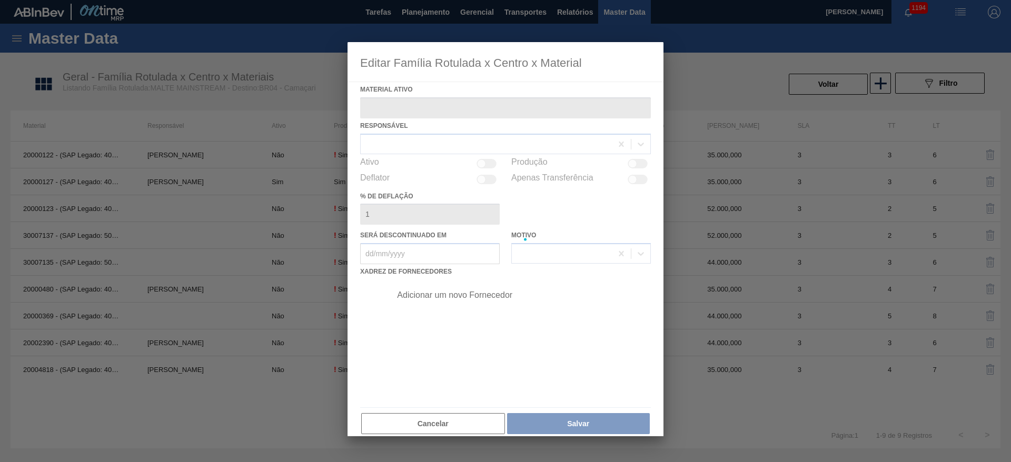
type ativo "20000127 - (SAP Legado: 40001111) - MALTE PAYSANDU"
checkbox input "true"
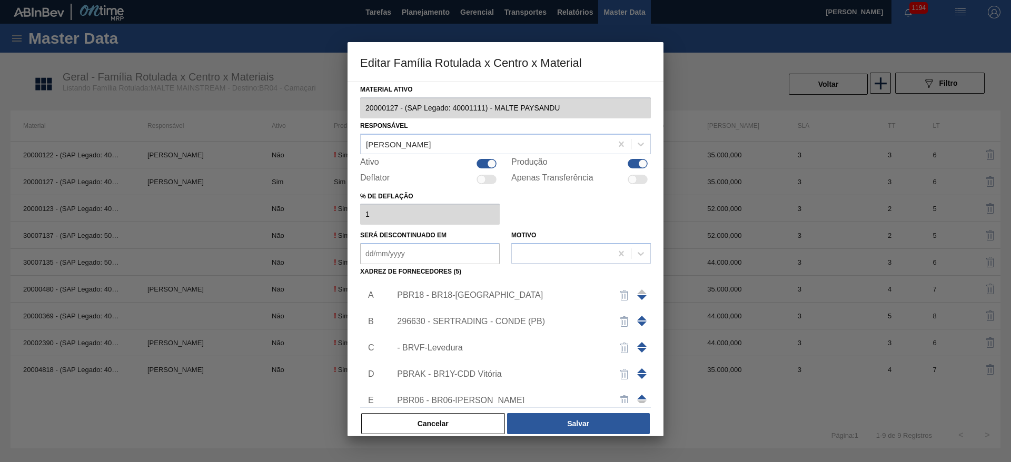
click at [456, 295] on div "PBR18 - BR18-[GEOGRAPHIC_DATA]" at bounding box center [500, 295] width 206 height 9
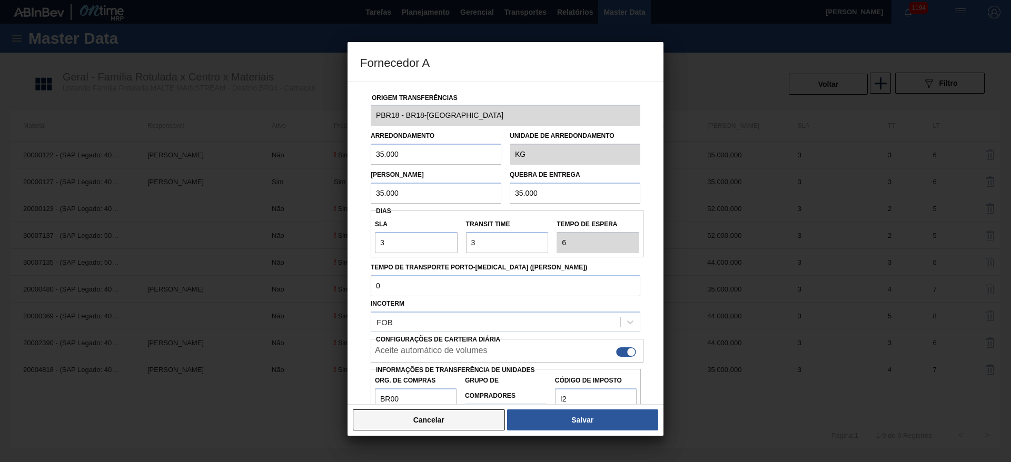
click at [479, 419] on button "Cancelar" at bounding box center [429, 420] width 152 height 21
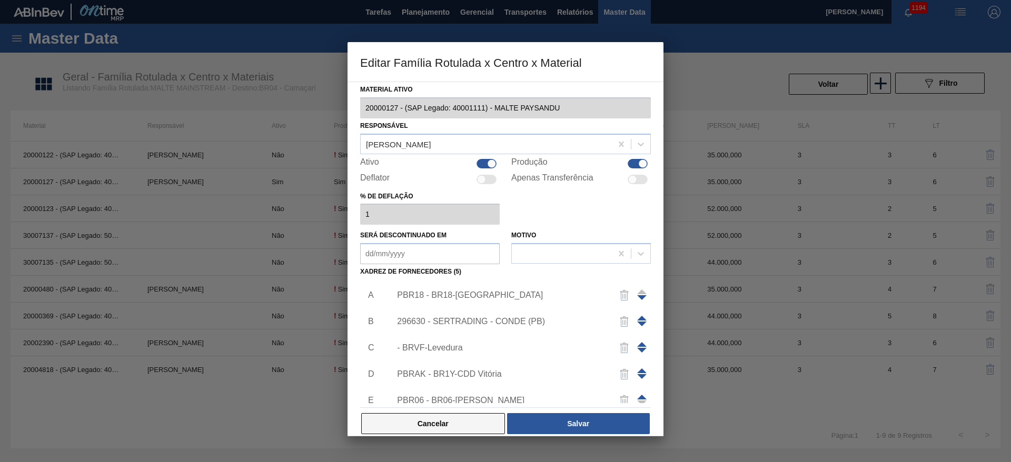
click at [436, 430] on button "Cancelar" at bounding box center [433, 423] width 144 height 21
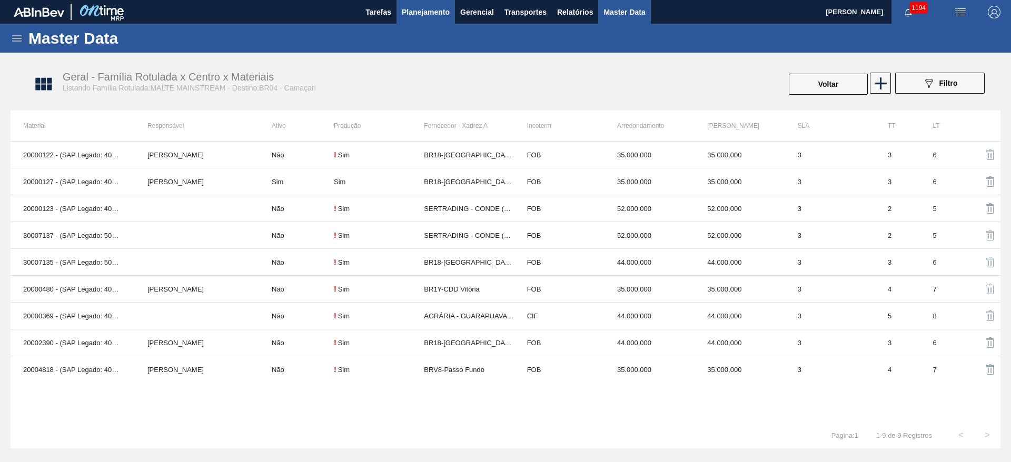
click at [434, 15] on span "Planejamento" at bounding box center [426, 12] width 48 height 13
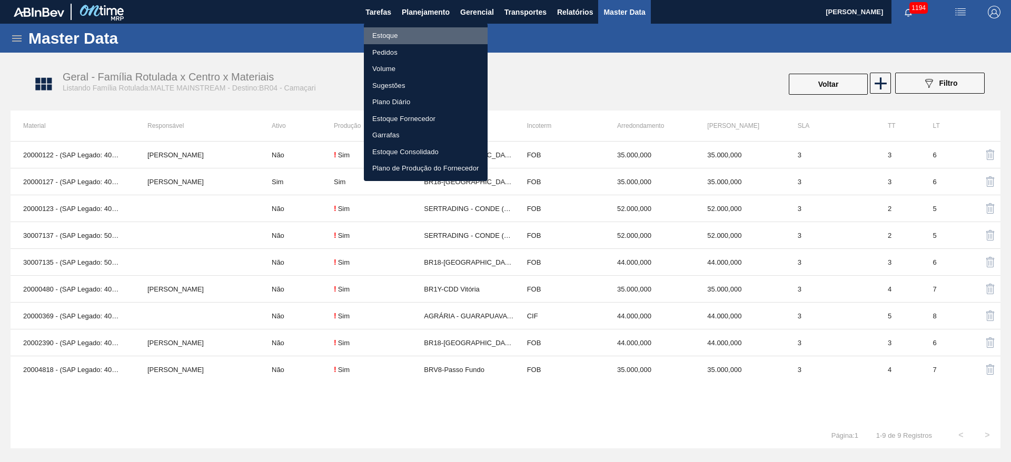
click at [387, 37] on li "Estoque" at bounding box center [426, 35] width 124 height 17
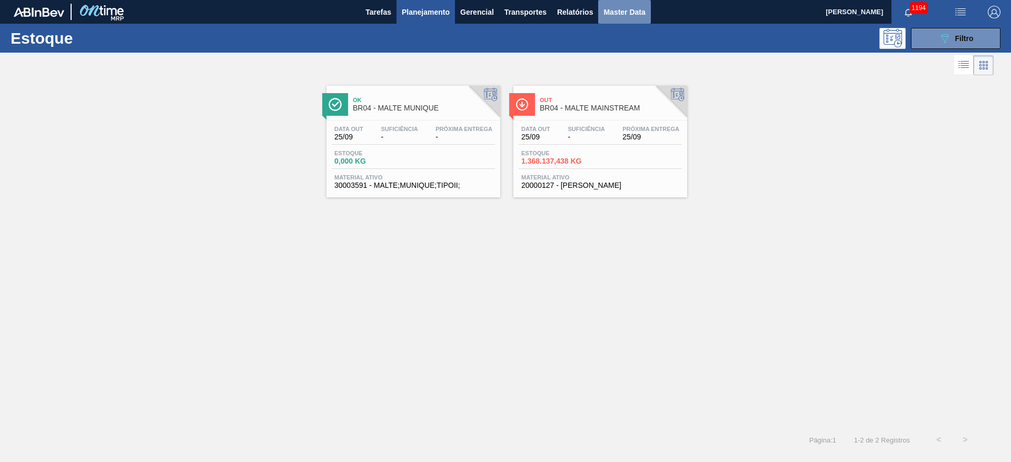
click at [627, 6] on span "Master Data" at bounding box center [625, 12] width 42 height 13
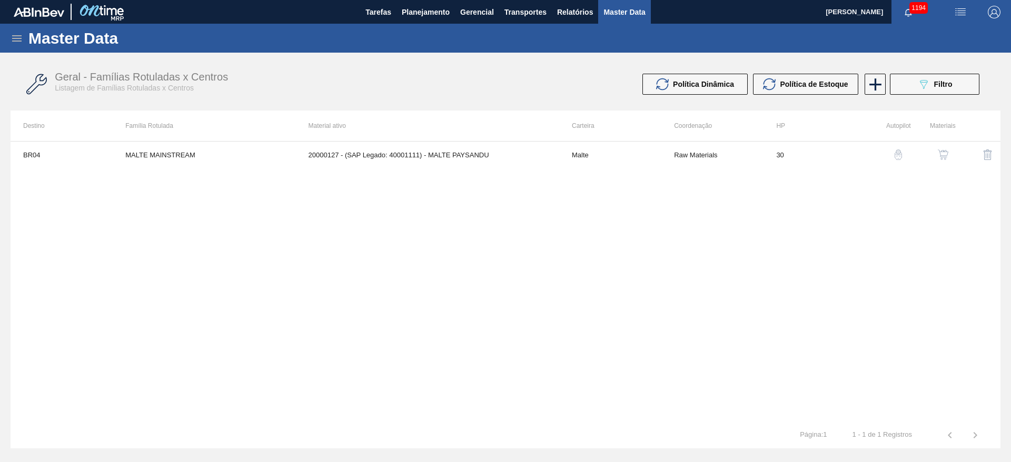
click at [15, 38] on icon at bounding box center [16, 38] width 9 height 6
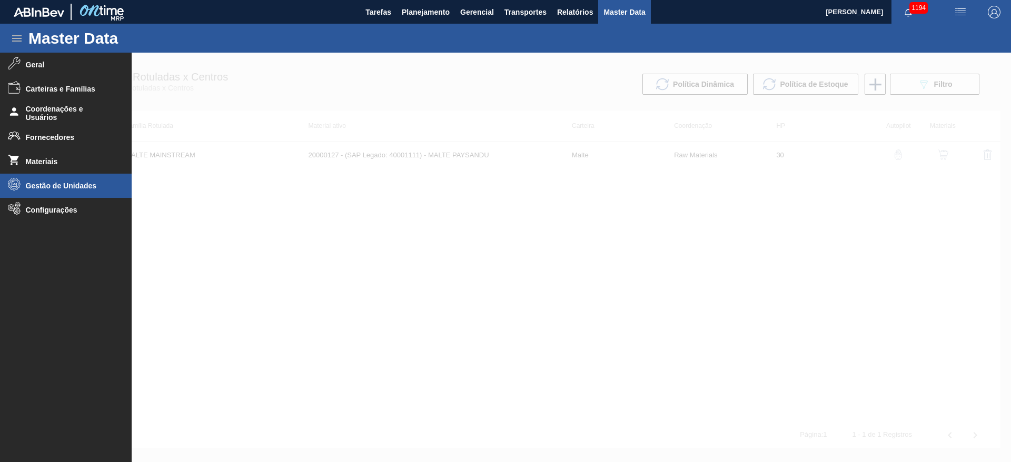
click at [47, 184] on span "Gestão de Unidades" at bounding box center [69, 186] width 87 height 8
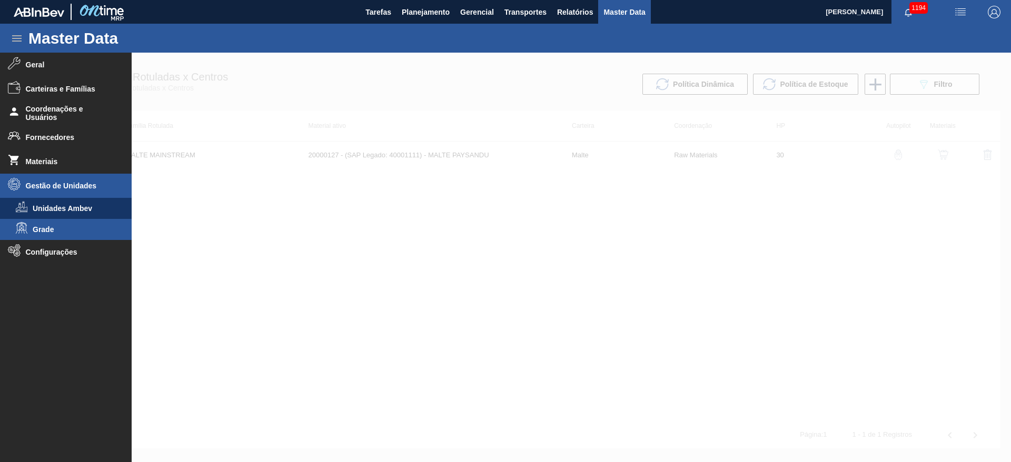
click at [43, 231] on span "Grade" at bounding box center [73, 229] width 81 height 8
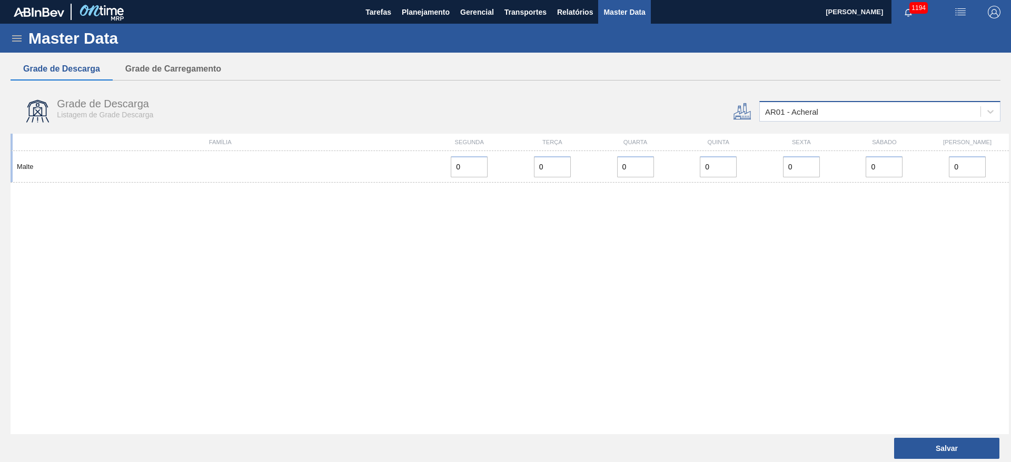
click at [779, 114] on div "AR01 - Acheral" at bounding box center [791, 111] width 53 height 9
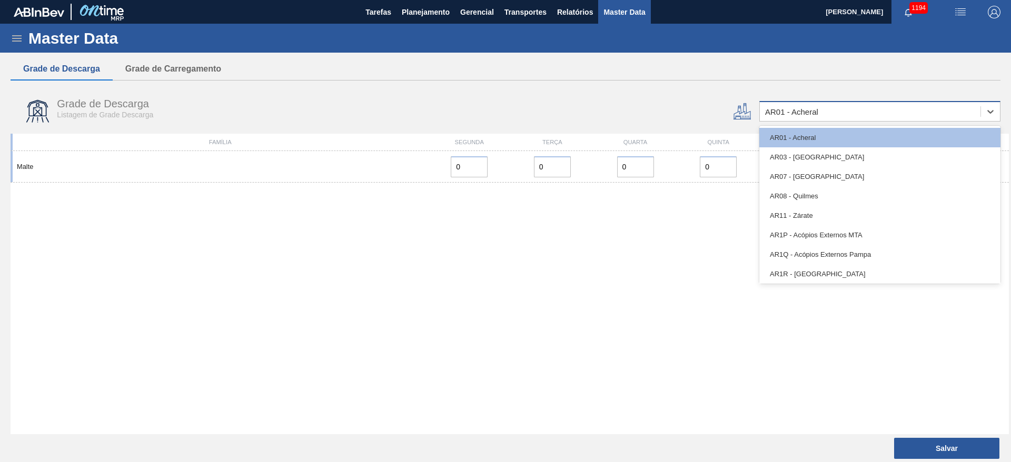
type input "12"
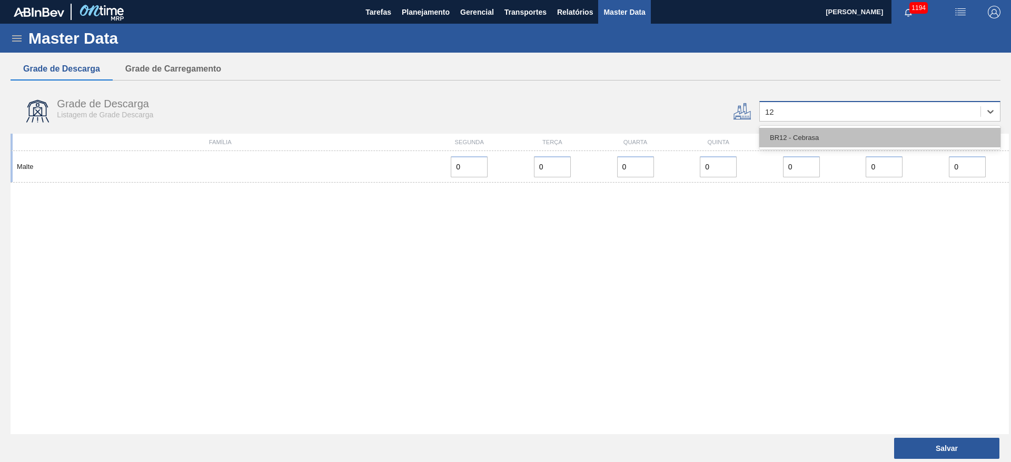
click at [791, 130] on div "BR12 - Cebrasa" at bounding box center [879, 137] width 241 height 19
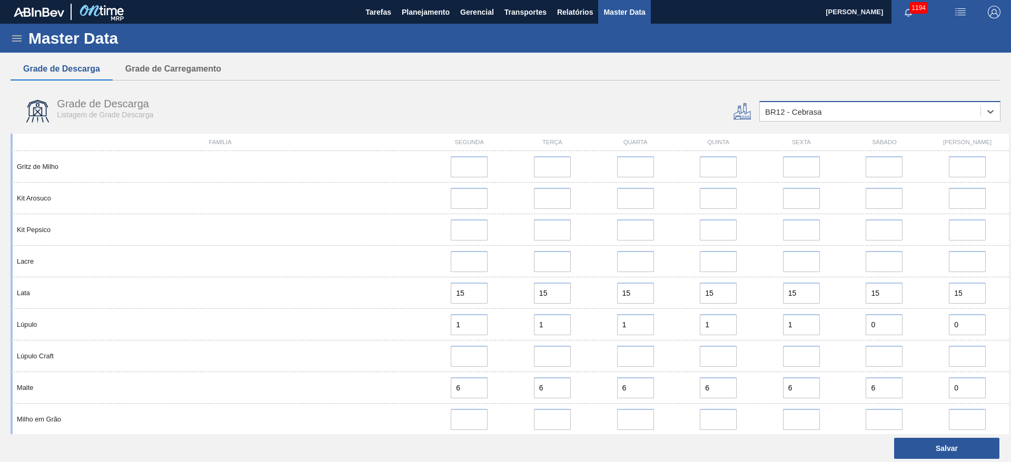
scroll to position [869, 0]
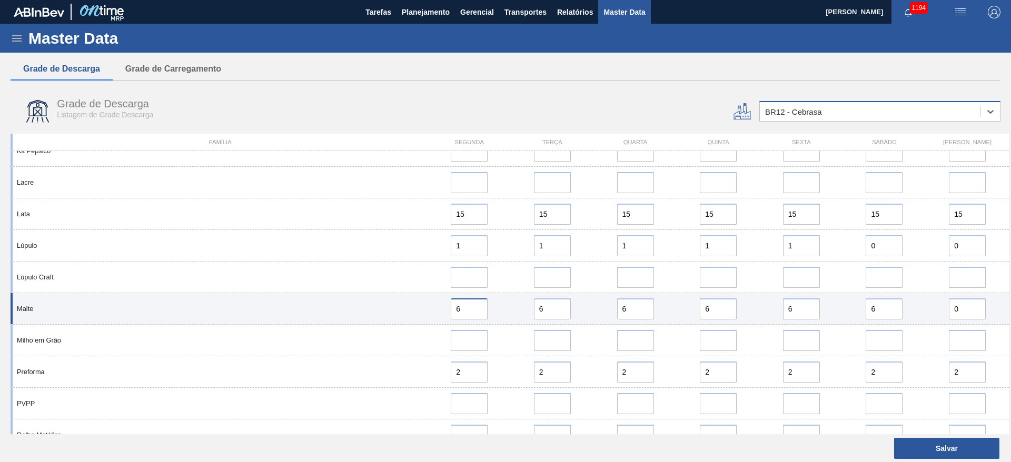
drag, startPoint x: 469, startPoint y: 311, endPoint x: 391, endPoint y: 317, distance: 78.2
click at [407, 309] on div "Malte 6 6 6 6 6 6 0" at bounding box center [510, 309] width 999 height 32
type input "7"
drag, startPoint x: 546, startPoint y: 303, endPoint x: 453, endPoint y: 305, distance: 92.2
click at [453, 305] on div "Malte 7 6 6 6 6 6 0" at bounding box center [510, 309] width 999 height 32
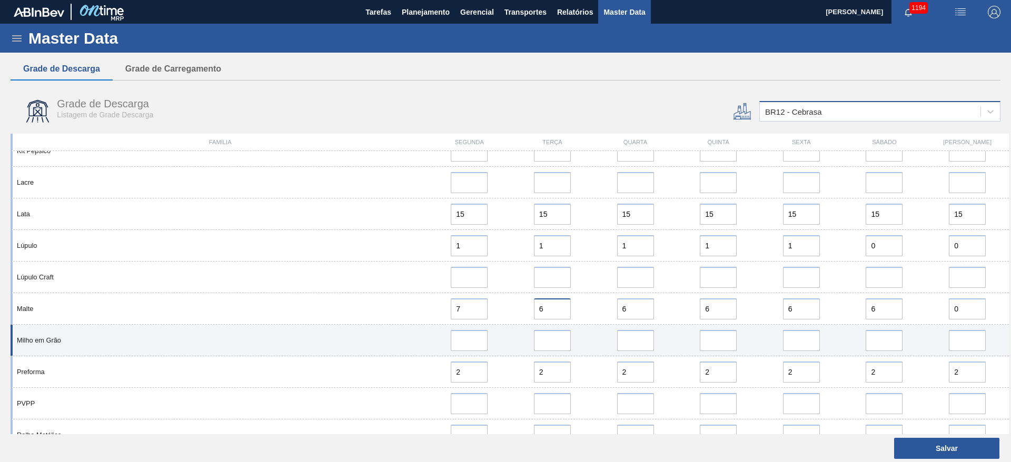
paste input "7"
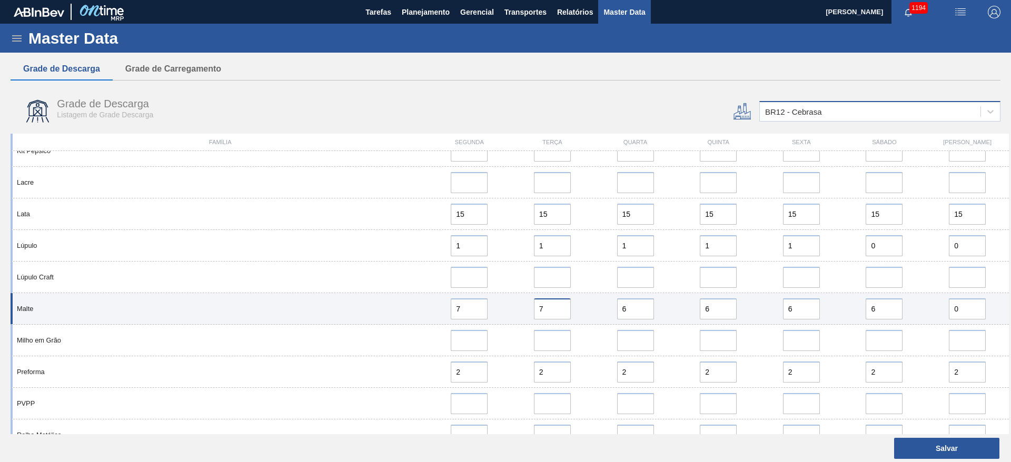
type input "7"
drag, startPoint x: 641, startPoint y: 312, endPoint x: 581, endPoint y: 321, distance: 60.7
click at [552, 318] on div "Malte 7 7 6 6 6 6 0" at bounding box center [510, 309] width 999 height 32
paste input "7"
type input "7"
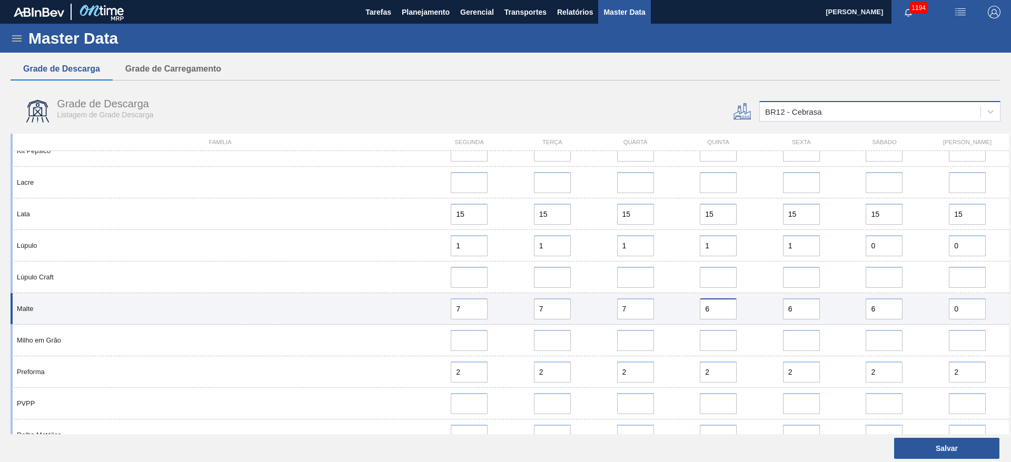
click at [621, 312] on div "Malte 7 7 7 6 6 6 0" at bounding box center [510, 309] width 999 height 32
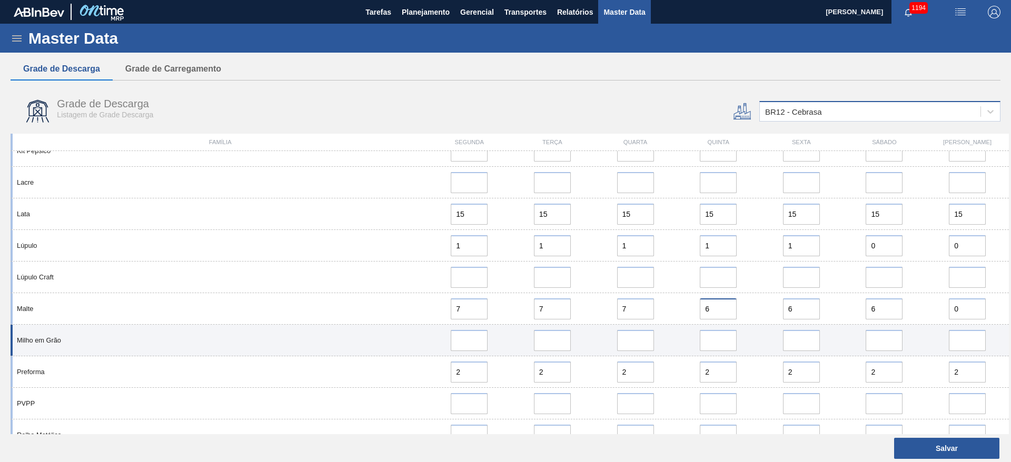
paste input "7"
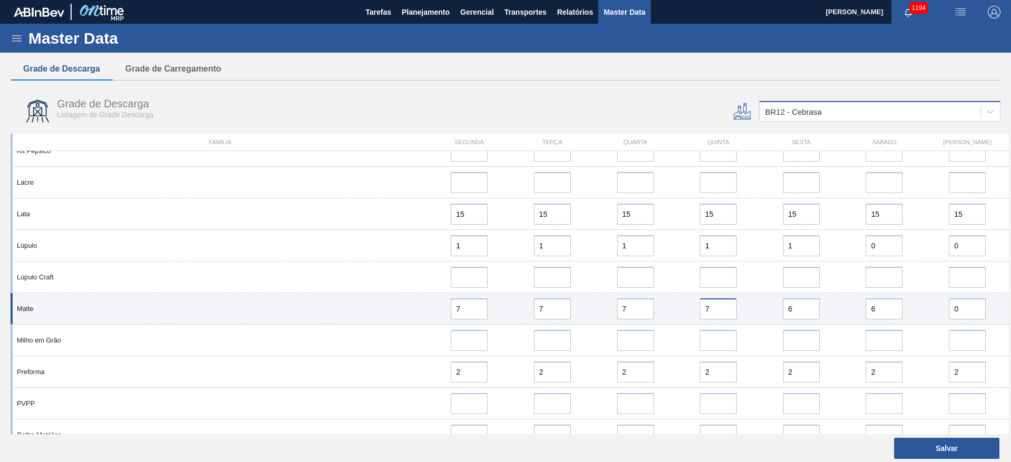
type input "7"
click at [705, 313] on div "Malte 7 7 7 7 6 6 0" at bounding box center [510, 309] width 999 height 32
paste input "7"
type input "7"
drag, startPoint x: 893, startPoint y: 306, endPoint x: 807, endPoint y: 315, distance: 86.3
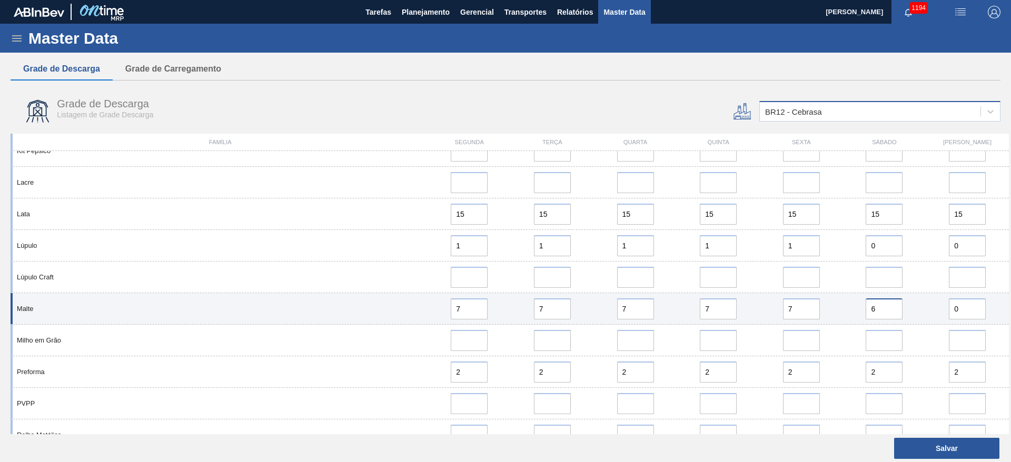
click at [809, 315] on div "Malte 7 7 7 7 7 6 0" at bounding box center [510, 309] width 999 height 32
paste input "7"
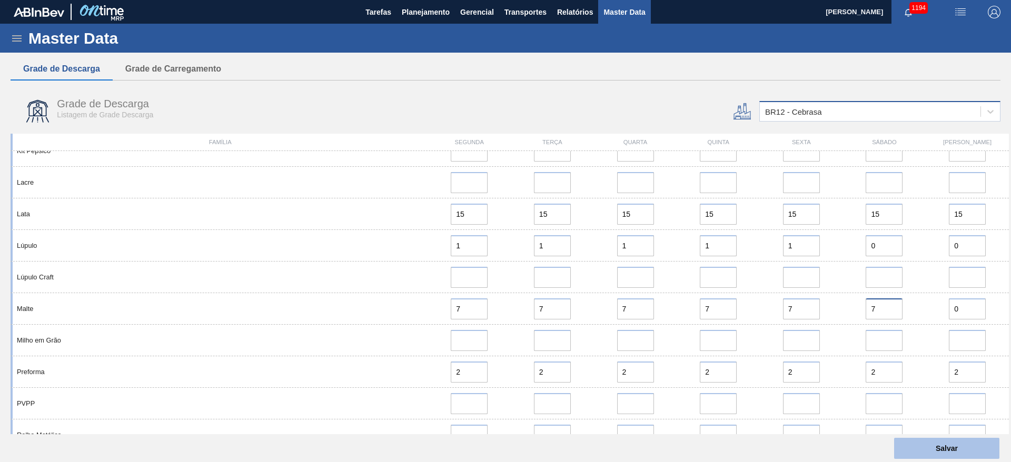
type input "7"
click at [928, 448] on button "Salvar" at bounding box center [946, 448] width 105 height 21
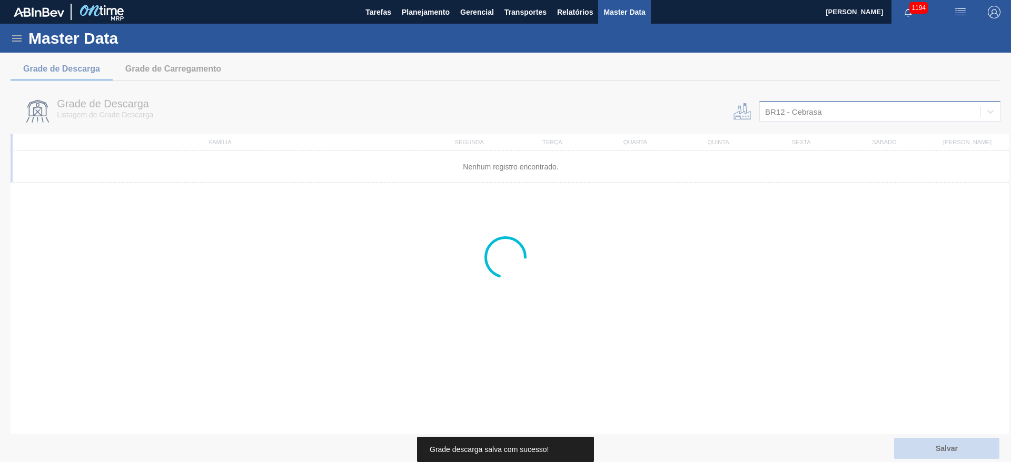
scroll to position [0, 0]
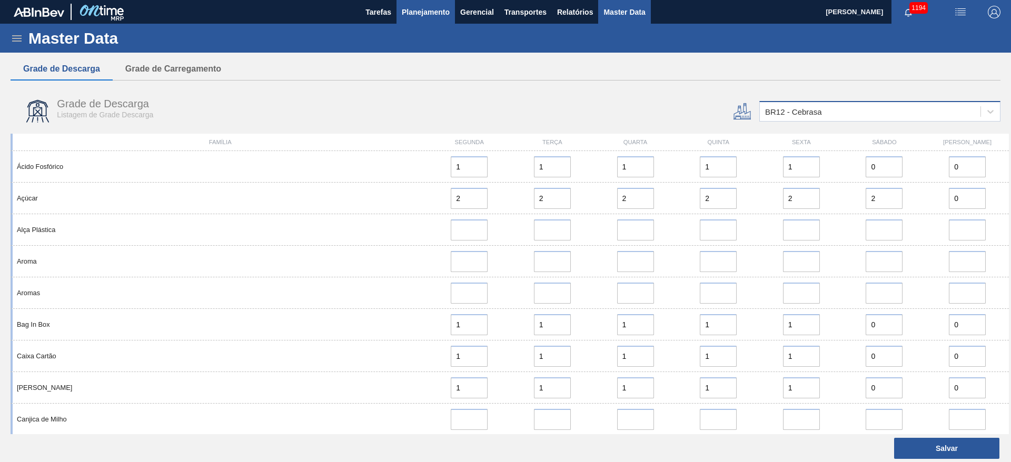
click at [436, 11] on span "Planejamento" at bounding box center [426, 12] width 48 height 13
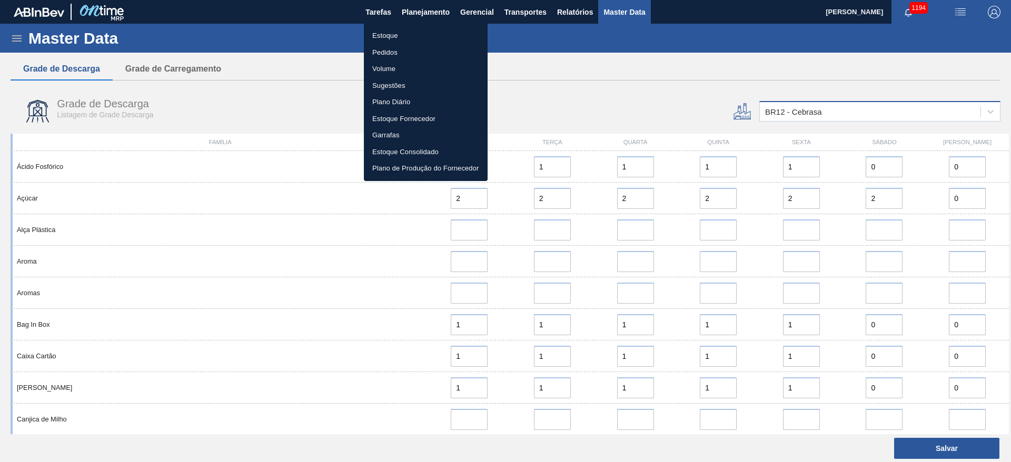
click at [388, 34] on li "Estoque" at bounding box center [426, 35] width 124 height 17
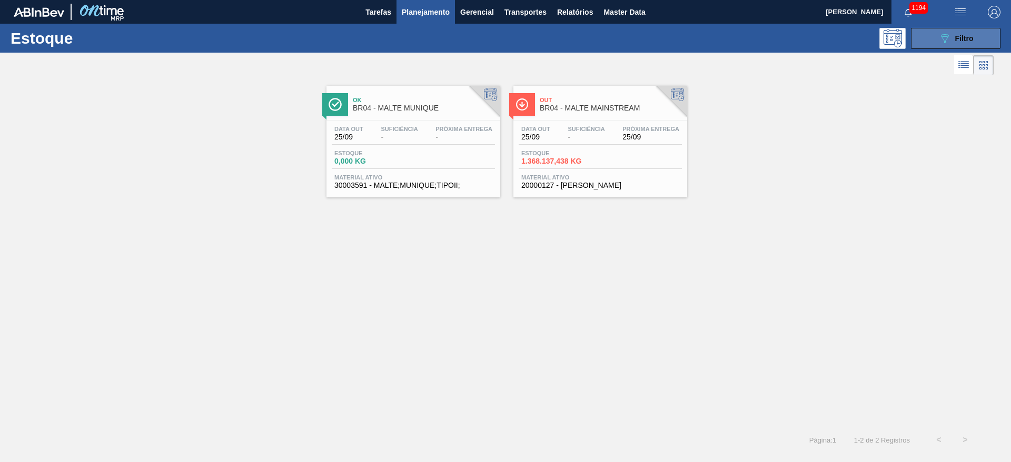
click at [954, 37] on div "089F7B8B-B2A5-4AFE-B5C0-19BA573D28AC Filtro" at bounding box center [956, 38] width 35 height 13
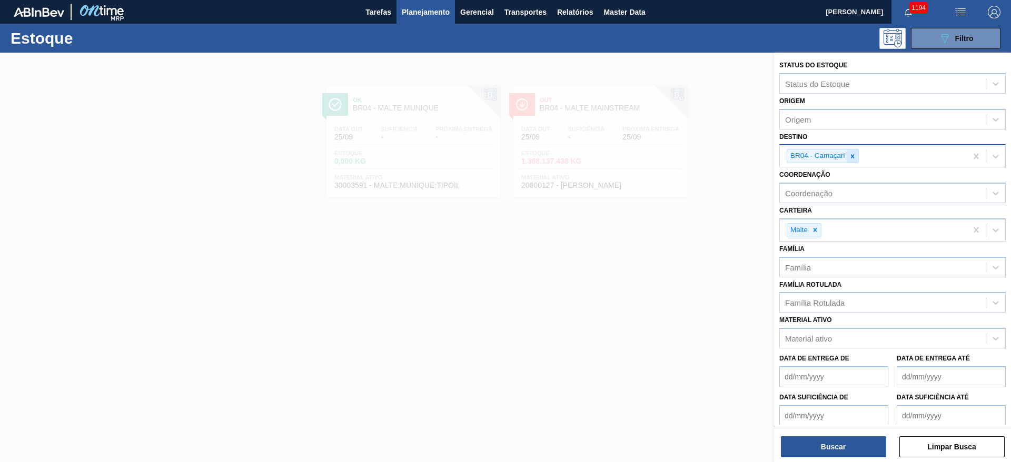
click at [854, 153] on icon at bounding box center [852, 156] width 7 height 7
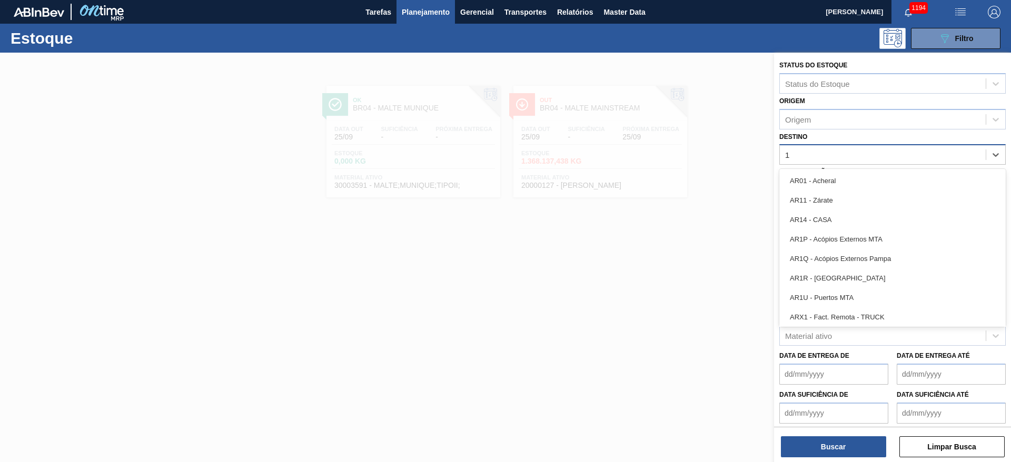
type input "12"
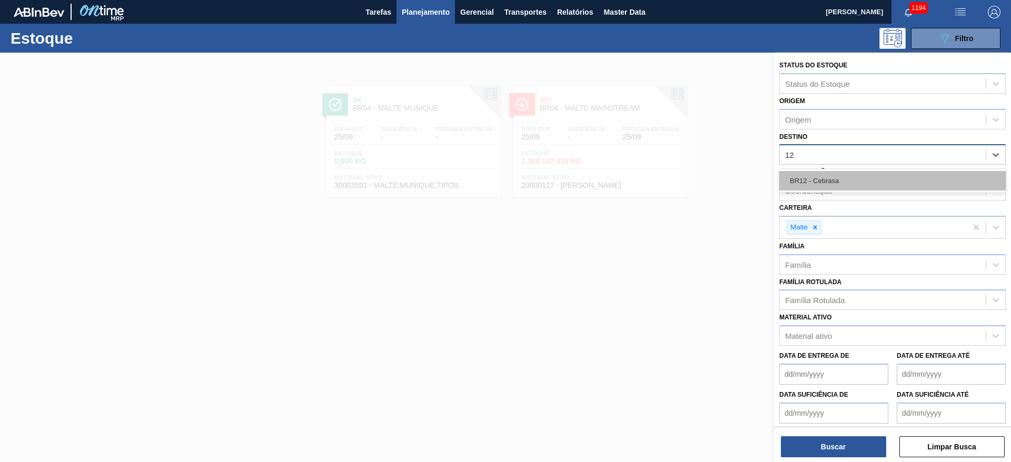
click at [807, 180] on div "BR12 - Cebrasa" at bounding box center [892, 180] width 226 height 19
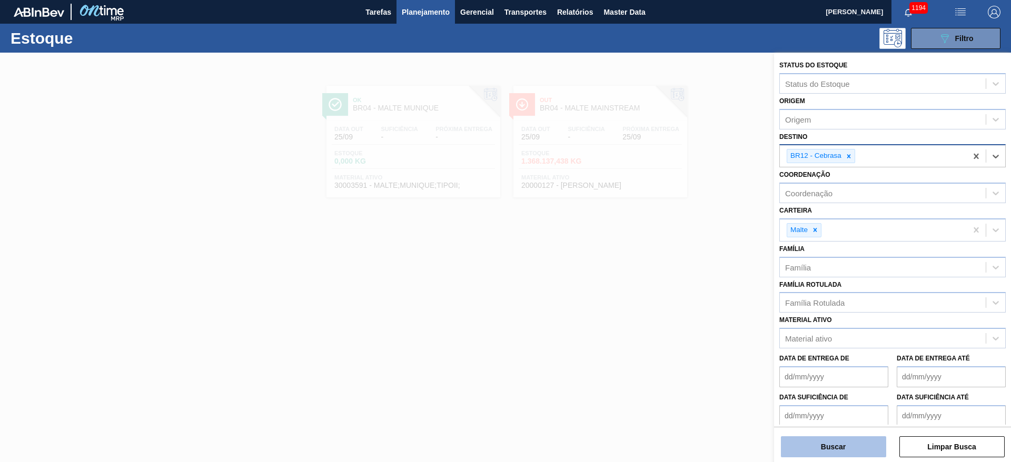
click at [831, 444] on button "Buscar" at bounding box center [833, 447] width 105 height 21
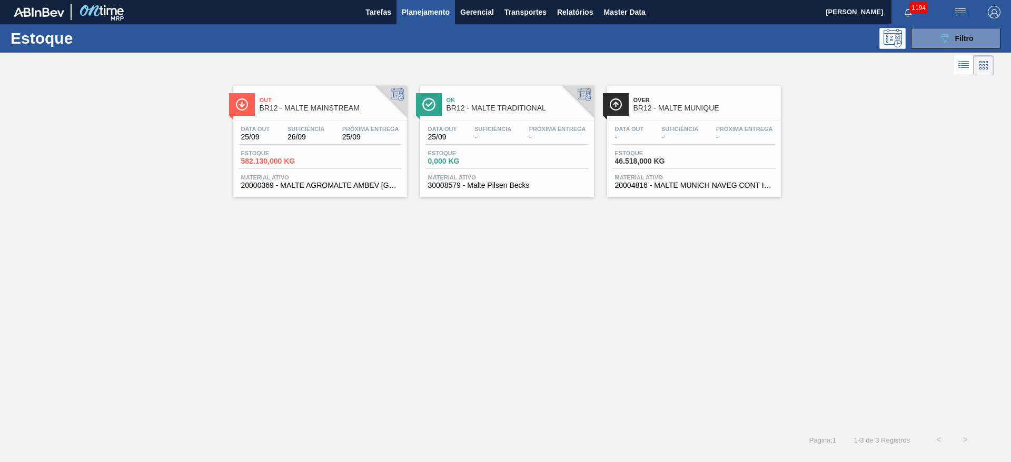
click at [301, 140] on span "26/09" at bounding box center [306, 137] width 37 height 8
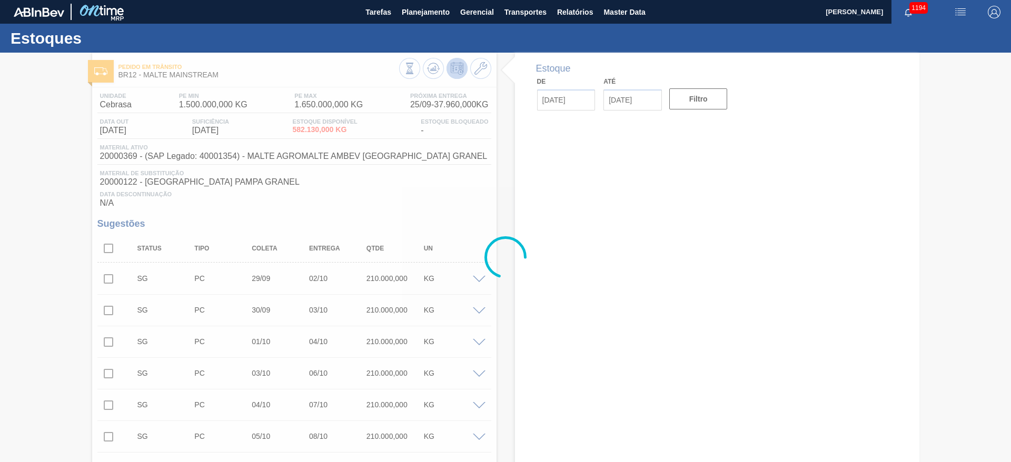
type input "[DATE]"
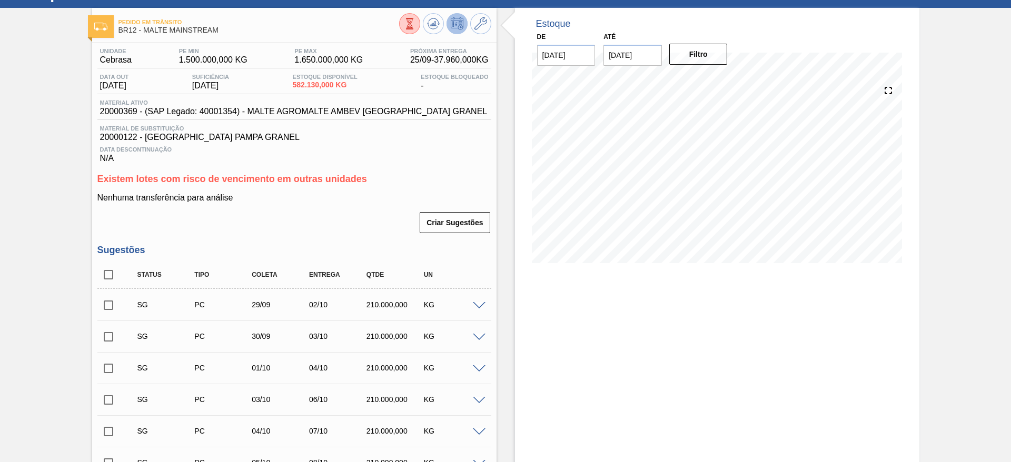
scroll to position [282, 0]
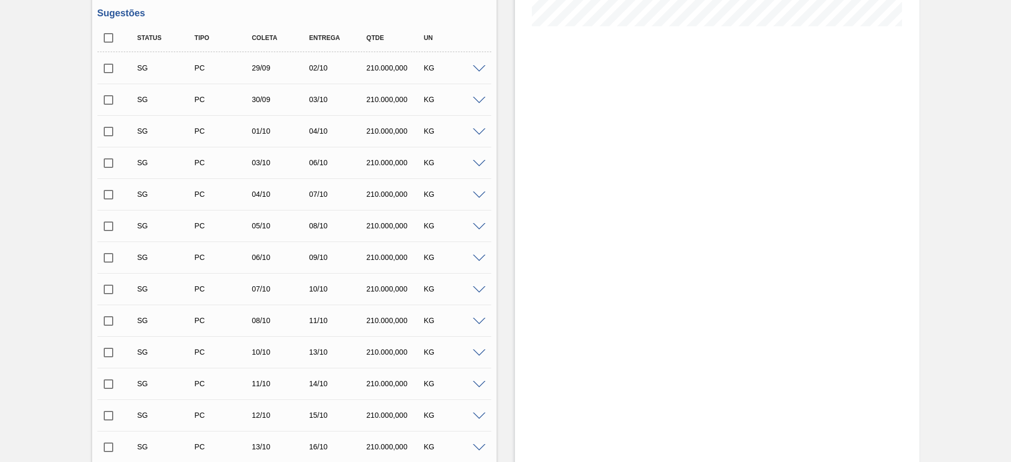
click at [480, 70] on span at bounding box center [479, 69] width 13 height 8
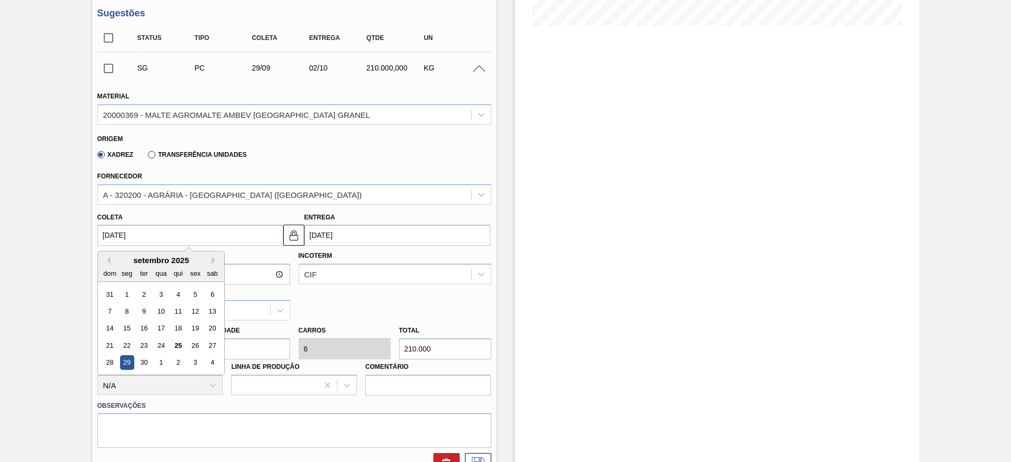
click at [104, 236] on input "[DATE]" at bounding box center [190, 235] width 186 height 21
click at [194, 342] on div "26" at bounding box center [195, 346] width 14 height 14
type input "[DATE]"
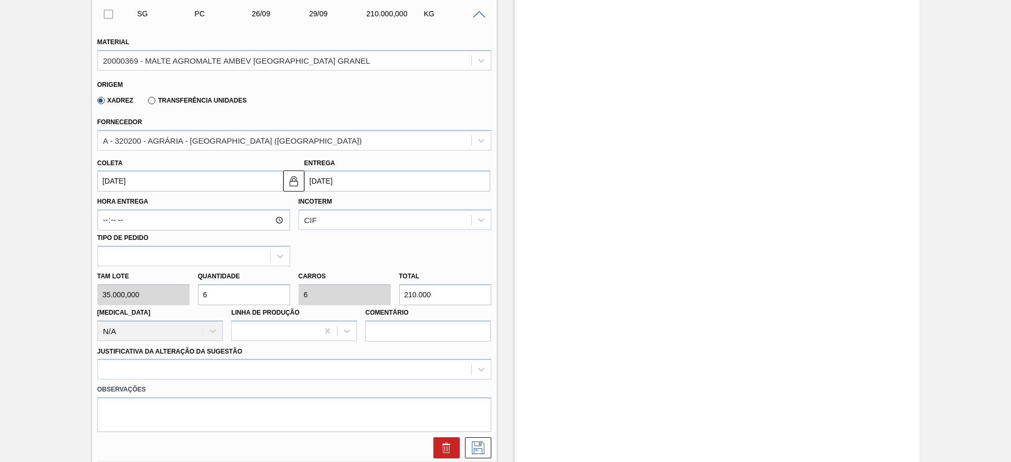
scroll to position [361, 0]
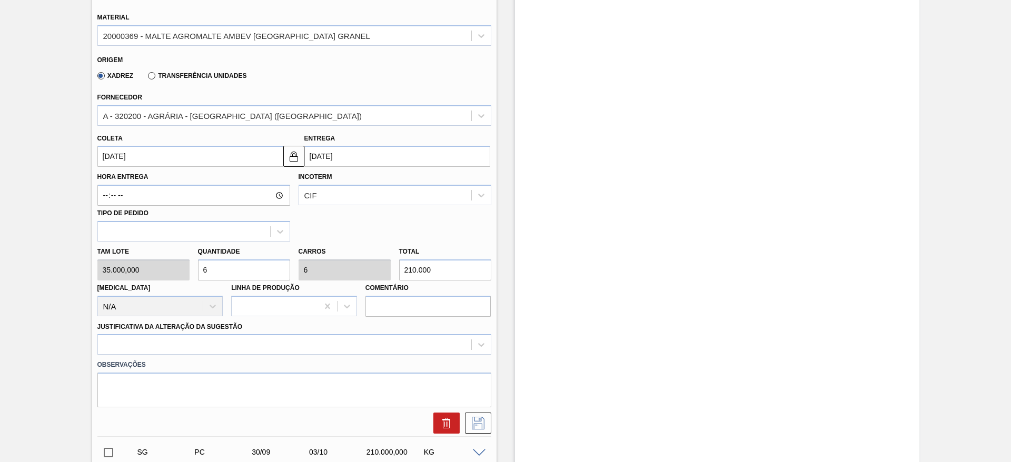
drag, startPoint x: 220, startPoint y: 273, endPoint x: 194, endPoint y: 289, distance: 29.8
click at [190, 269] on div "[PERSON_NAME] 35.000,000 Quantidade 6 Carros 6 Total 210.000 [MEDICAL_DATA] N/A…" at bounding box center [294, 279] width 402 height 75
type input "1"
type input "35.000"
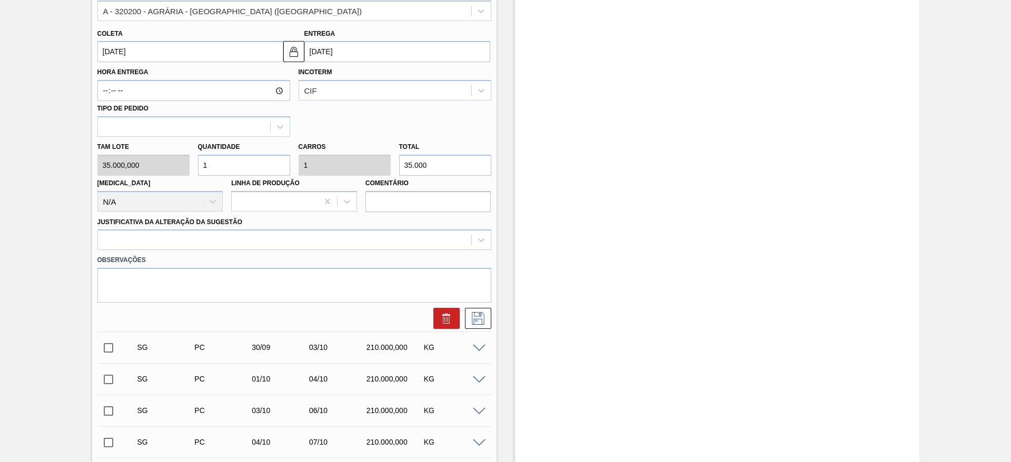
scroll to position [519, 0]
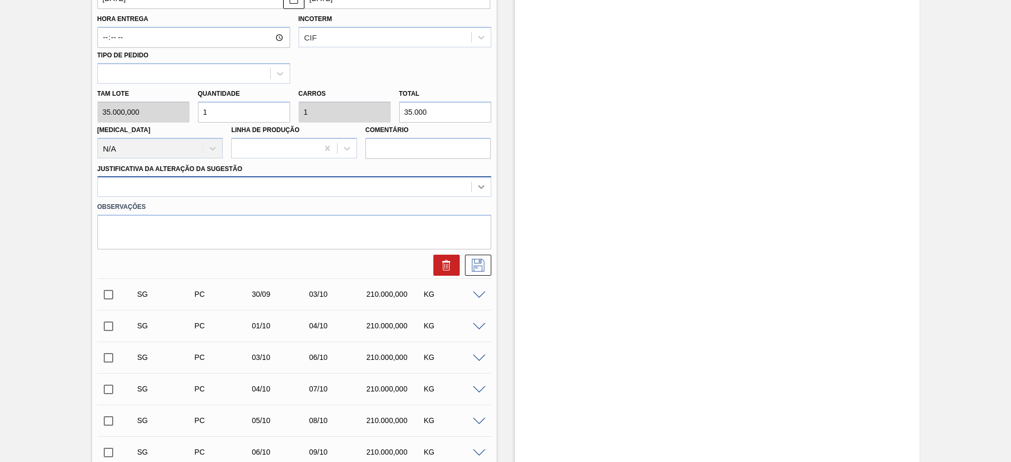
type input "1"
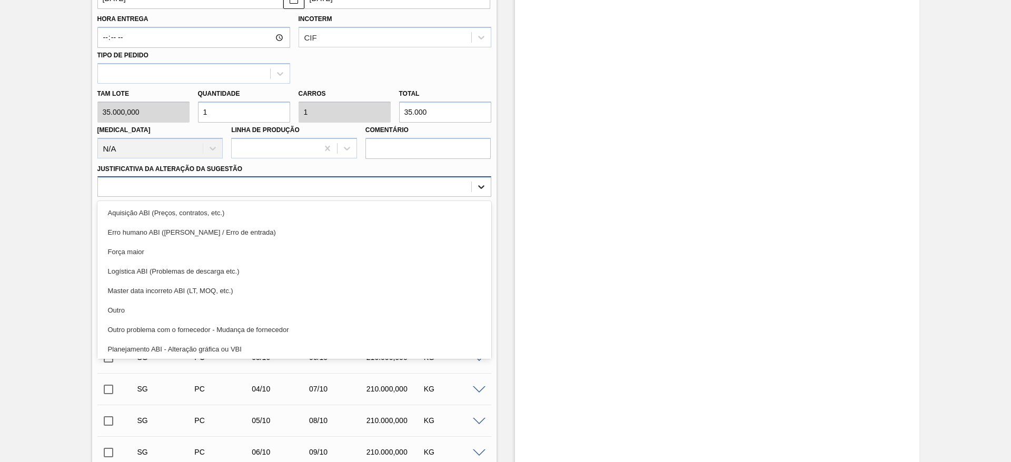
click at [487, 184] on div at bounding box center [481, 186] width 19 height 19
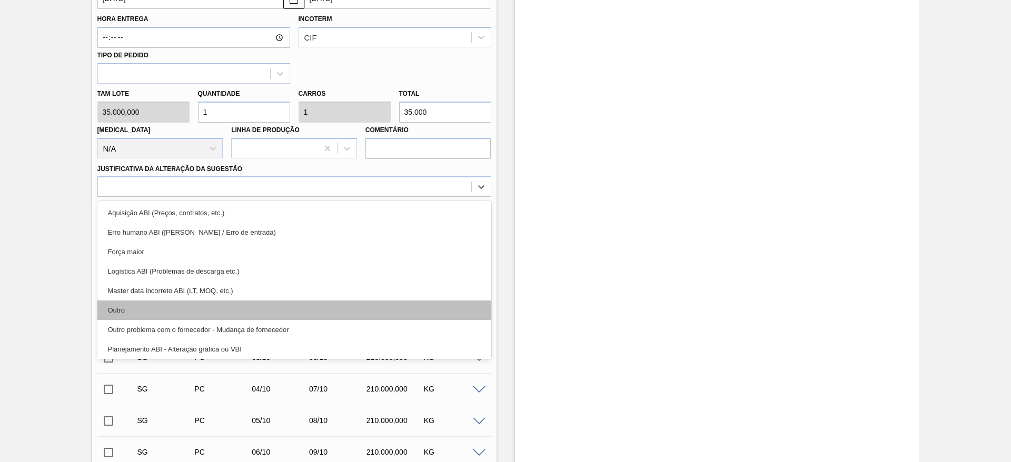
click at [169, 307] on div "Outro" at bounding box center [294, 310] width 394 height 19
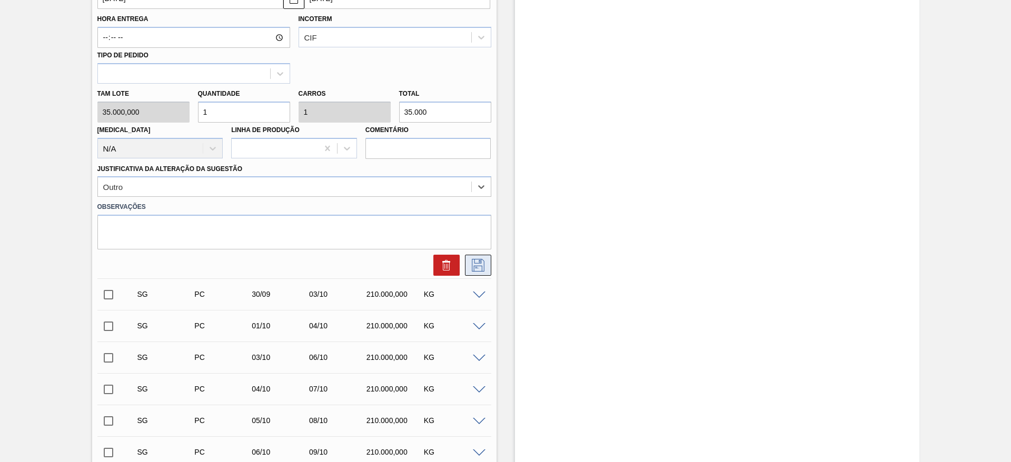
click at [485, 262] on icon at bounding box center [478, 265] width 17 height 13
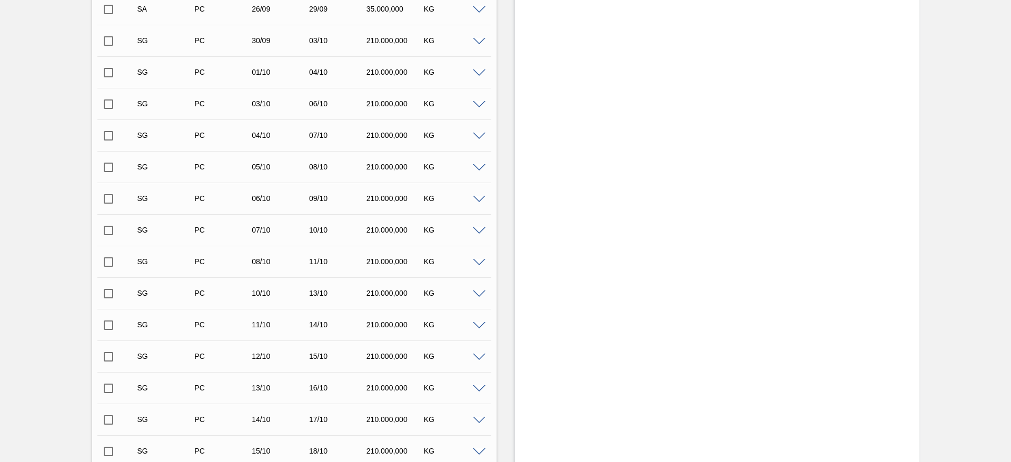
scroll to position [203, 0]
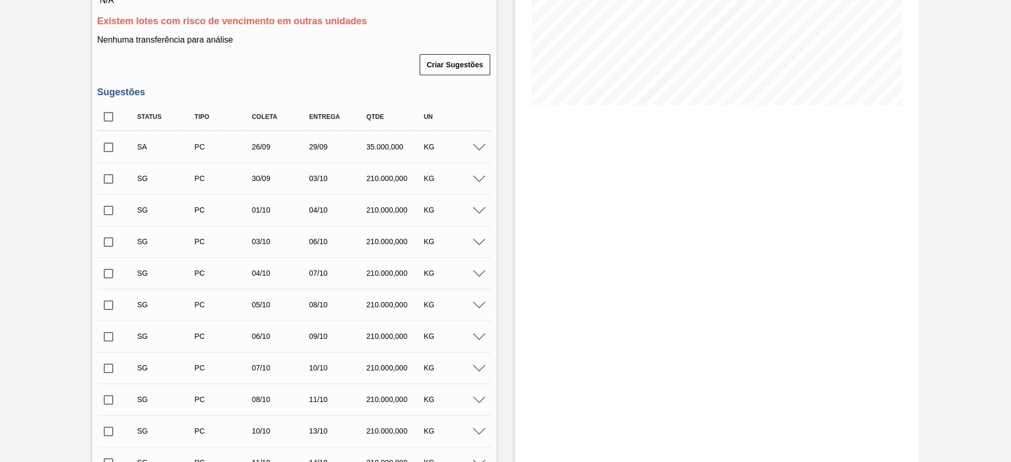
click at [478, 149] on span at bounding box center [479, 148] width 13 height 8
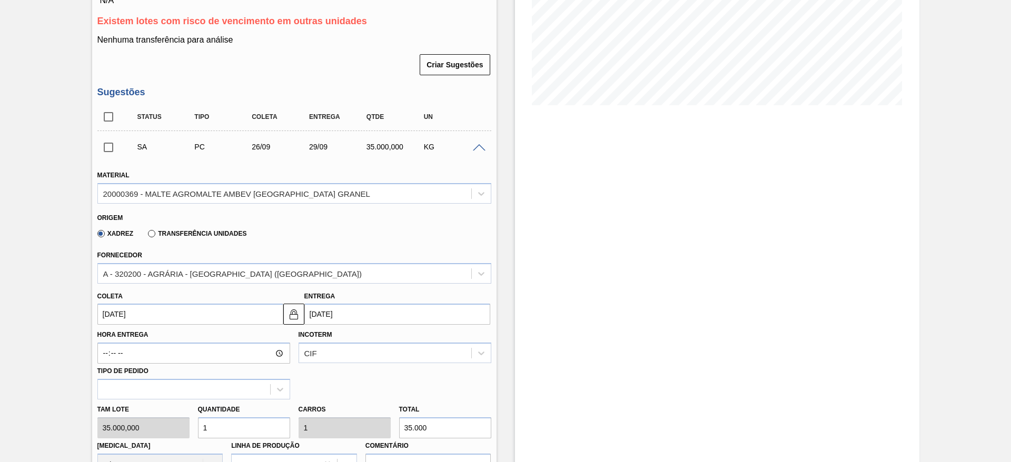
click at [478, 149] on span at bounding box center [479, 148] width 13 height 8
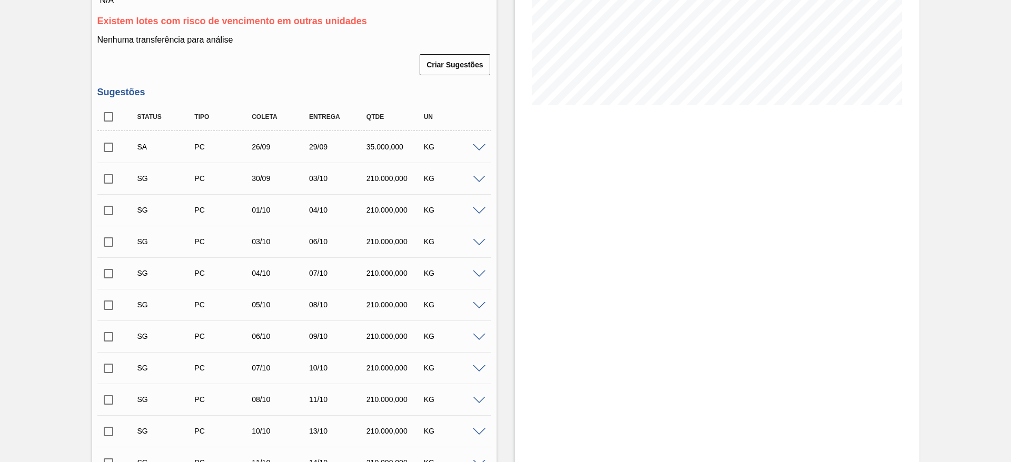
click at [476, 179] on span at bounding box center [479, 180] width 13 height 8
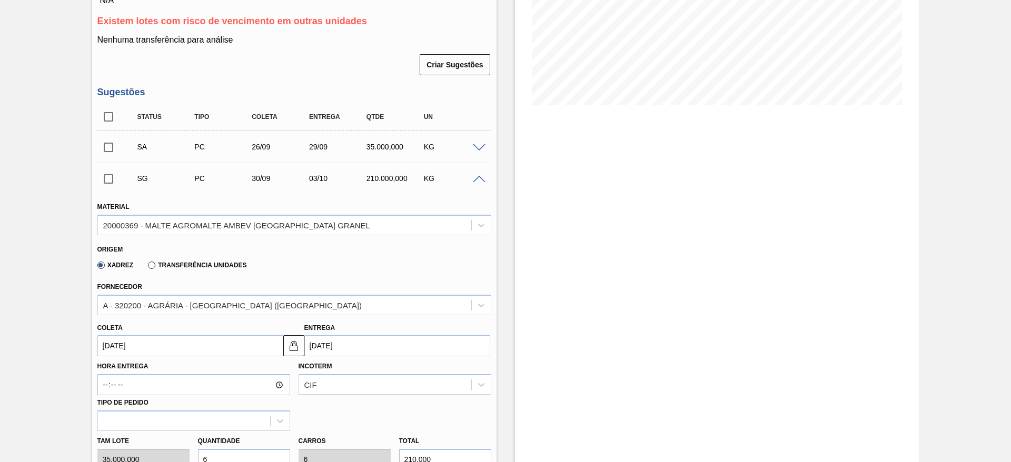
scroll to position [440, 0]
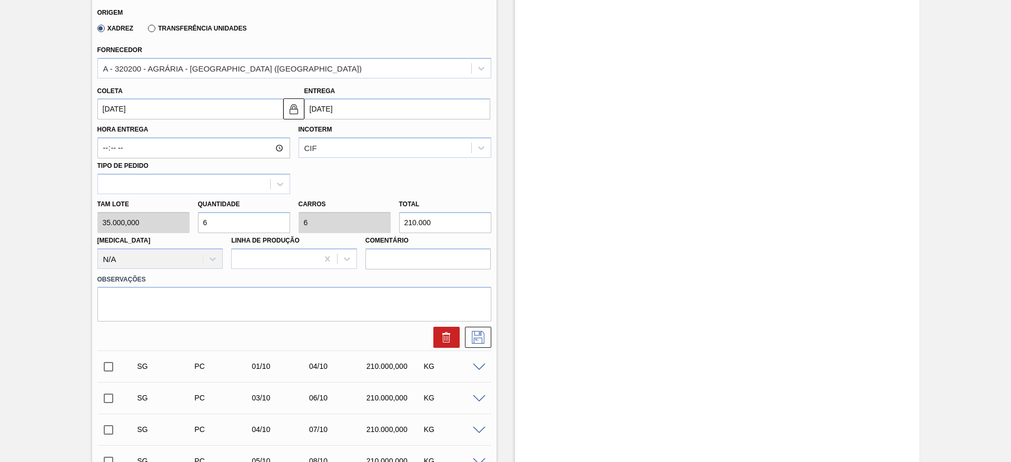
click at [168, 214] on div "[PERSON_NAME] 35.000,000 Quantidade 6 Carros 6 Total 210.000 [MEDICAL_DATA] N/A…" at bounding box center [294, 231] width 402 height 75
type input "1"
type input "35.000"
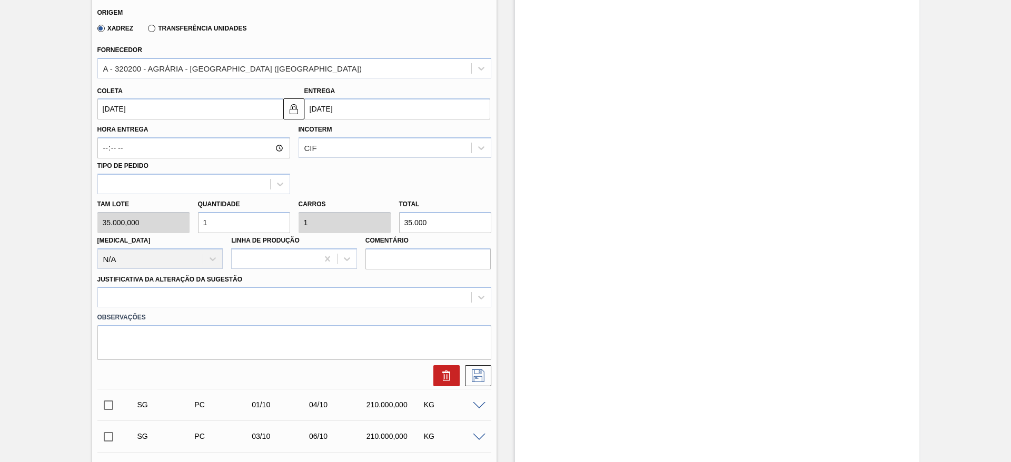
type input "1"
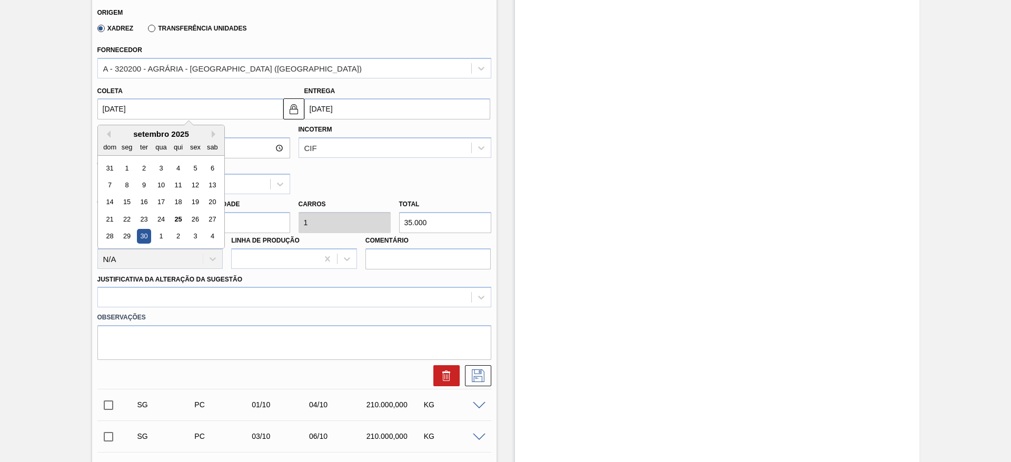
click at [106, 111] on input "[DATE]" at bounding box center [190, 108] width 186 height 21
click at [210, 218] on div "27" at bounding box center [212, 219] width 14 height 14
type input "[DATE]"
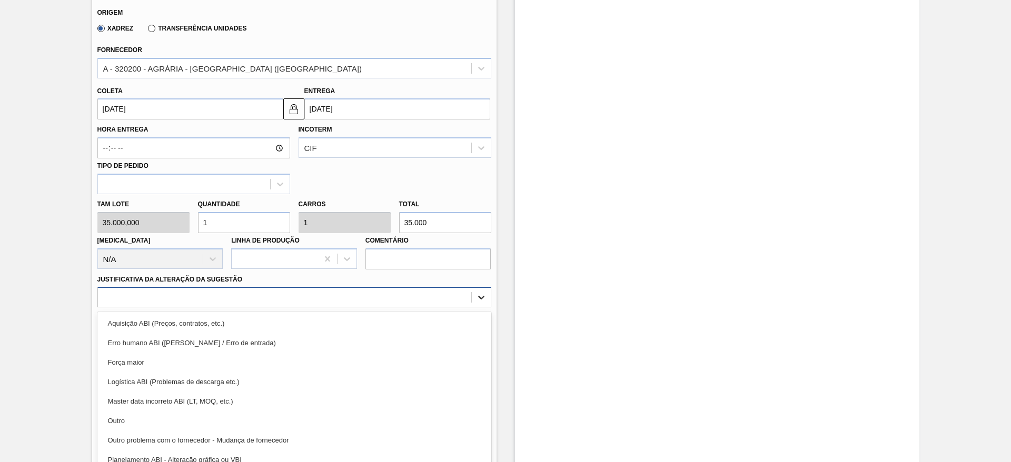
click at [487, 295] on div at bounding box center [481, 297] width 19 height 19
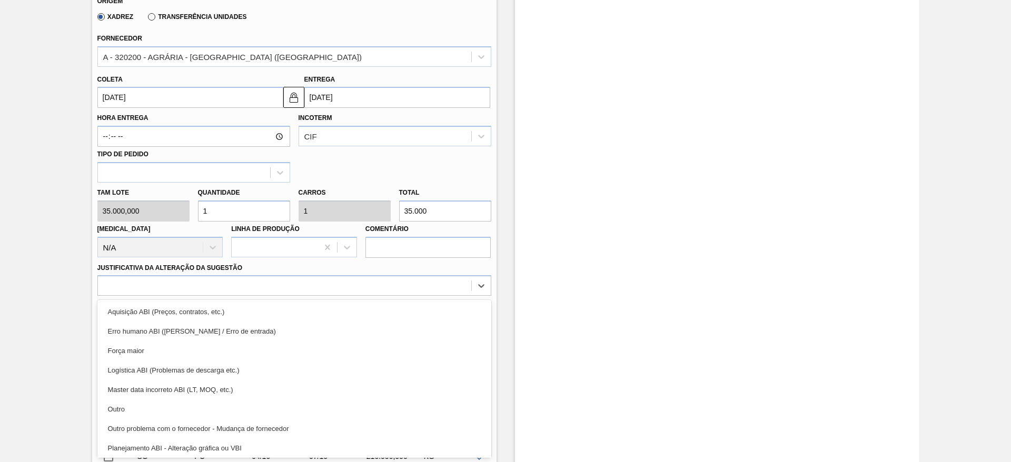
drag, startPoint x: 122, startPoint y: 406, endPoint x: 133, endPoint y: 402, distance: 11.7
click at [123, 405] on div "Outro" at bounding box center [294, 409] width 394 height 19
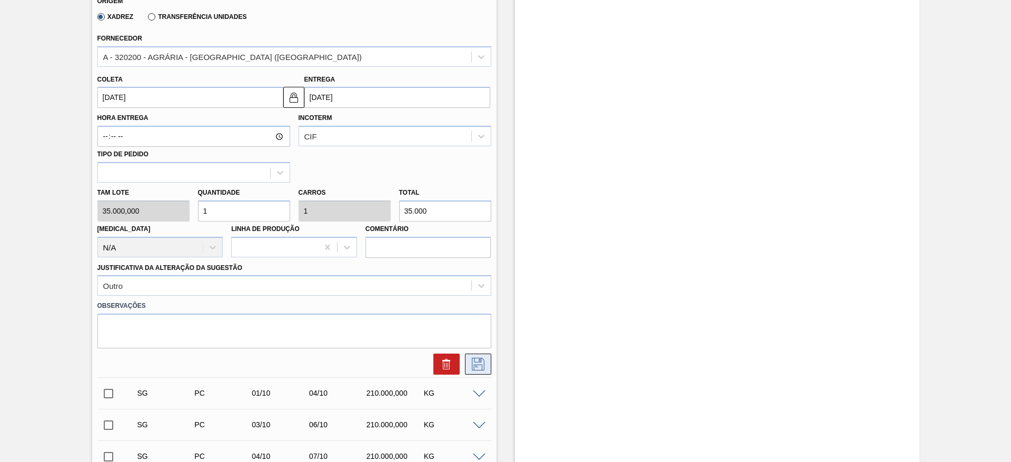
click at [475, 358] on icon at bounding box center [478, 364] width 17 height 13
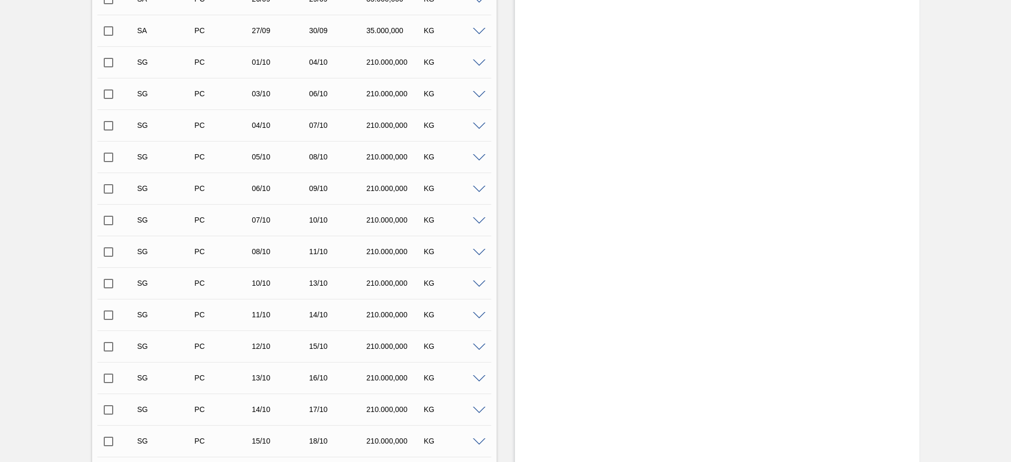
scroll to position [293, 0]
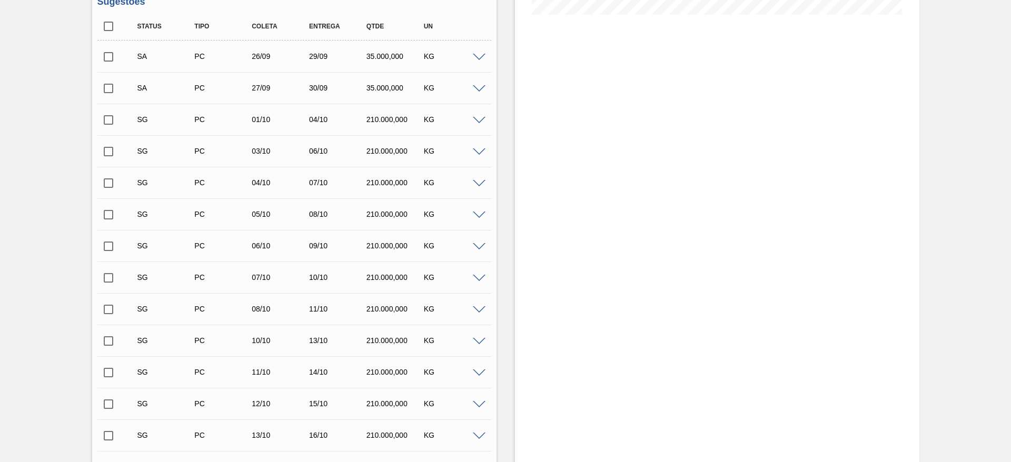
click at [477, 120] on span at bounding box center [479, 121] width 13 height 8
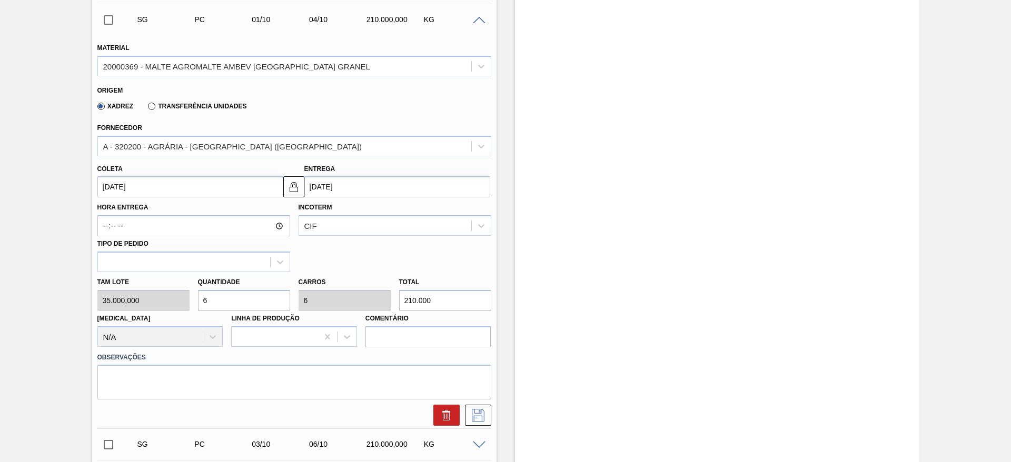
scroll to position [451, 0]
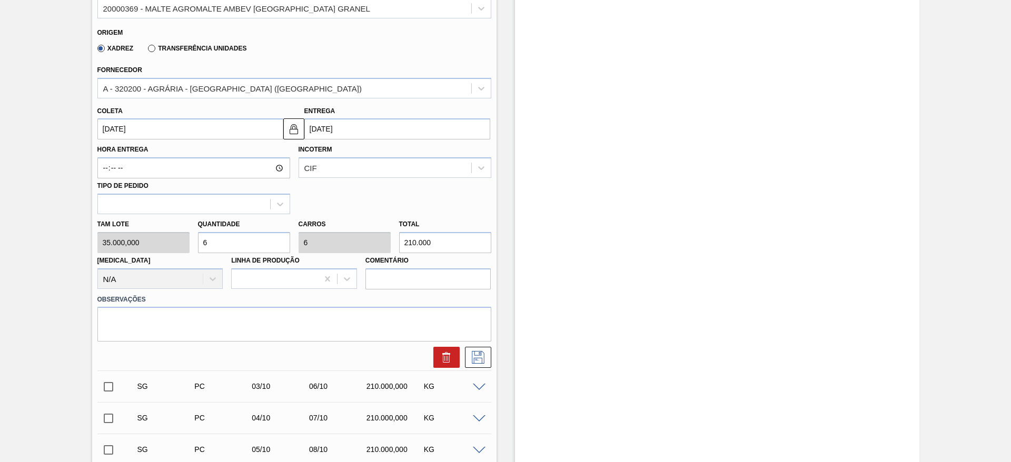
click at [175, 249] on div "[PERSON_NAME] 35.000,000 Quantidade 6 Carros 6 Total 210.000 [MEDICAL_DATA] N/A…" at bounding box center [294, 251] width 402 height 75
type input "1"
type input "35.000"
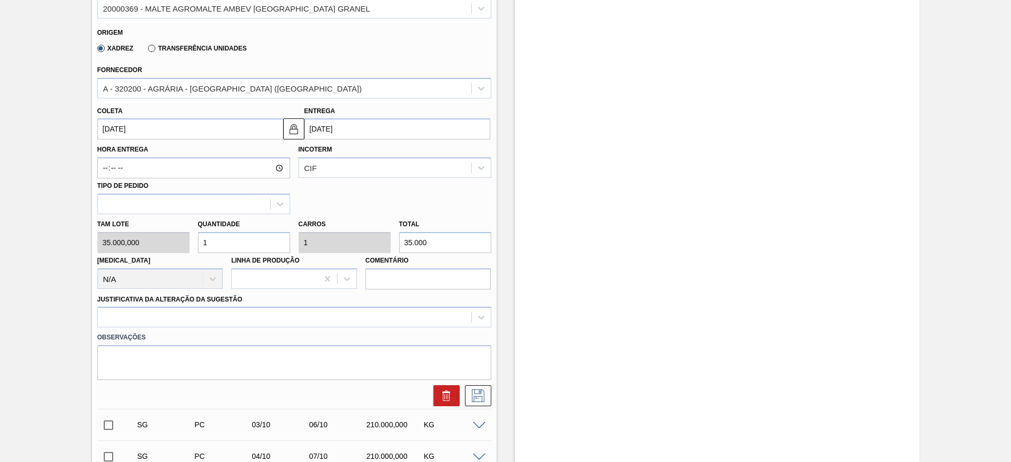
type input "1"
click at [105, 121] on input "[DATE]" at bounding box center [190, 128] width 186 height 21
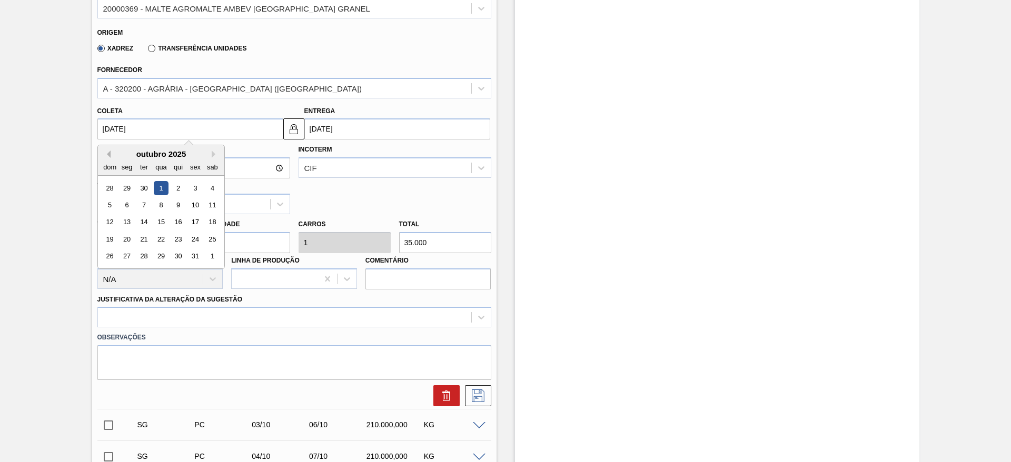
click at [108, 154] on button "Previous Month" at bounding box center [106, 154] width 7 height 7
click at [107, 253] on div "28" at bounding box center [110, 257] width 14 height 14
type input "[DATE]"
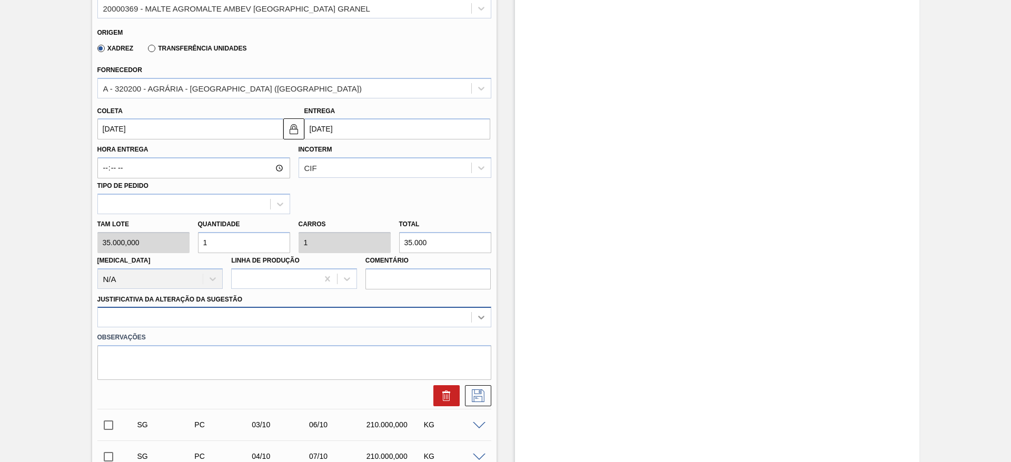
click at [482, 316] on div at bounding box center [294, 317] width 394 height 21
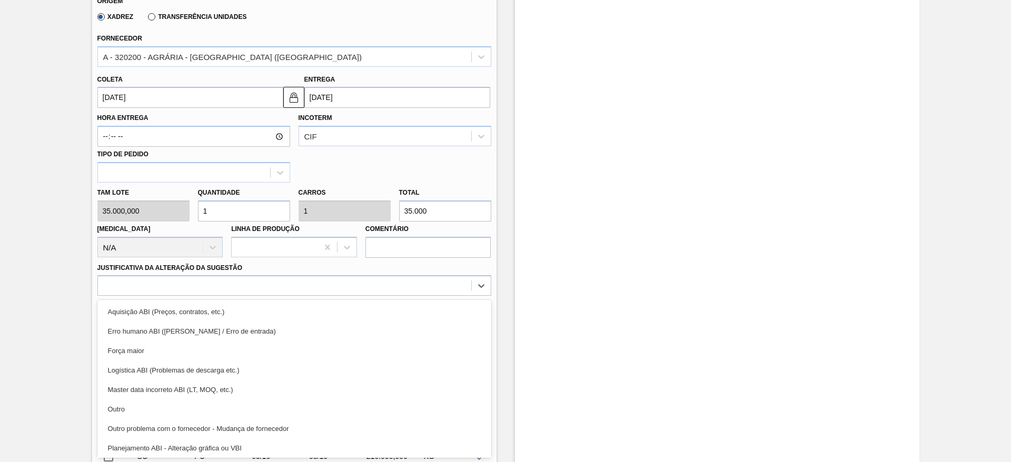
drag, startPoint x: 148, startPoint y: 403, endPoint x: 275, endPoint y: 389, distance: 128.2
click at [151, 403] on div "Outro" at bounding box center [294, 409] width 394 height 19
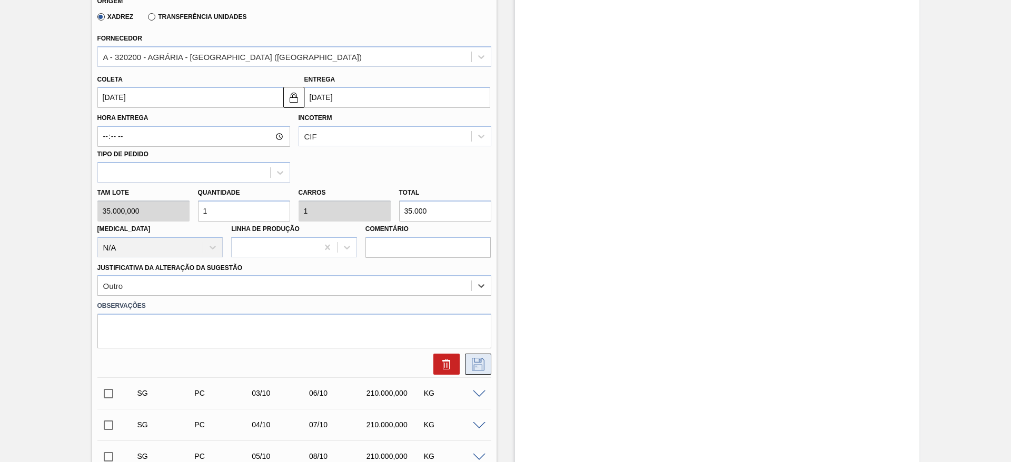
click at [482, 364] on icon at bounding box center [478, 364] width 17 height 13
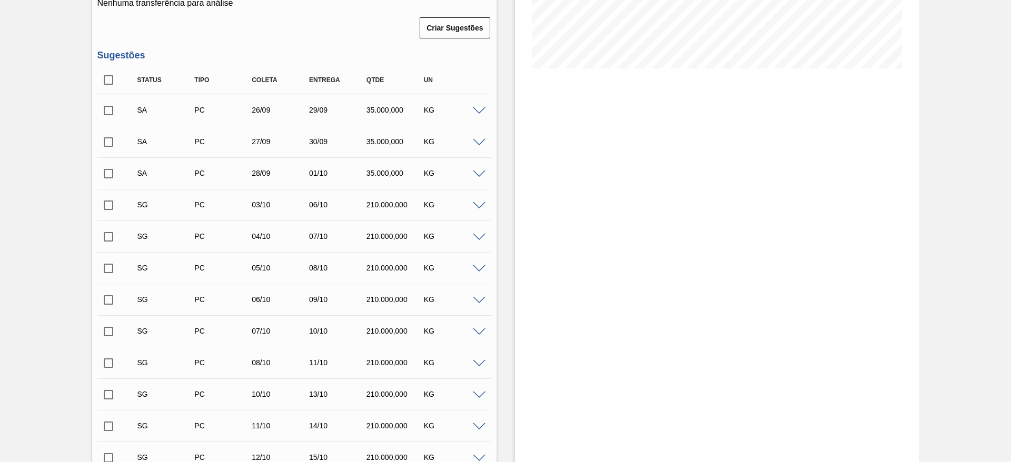
scroll to position [167, 0]
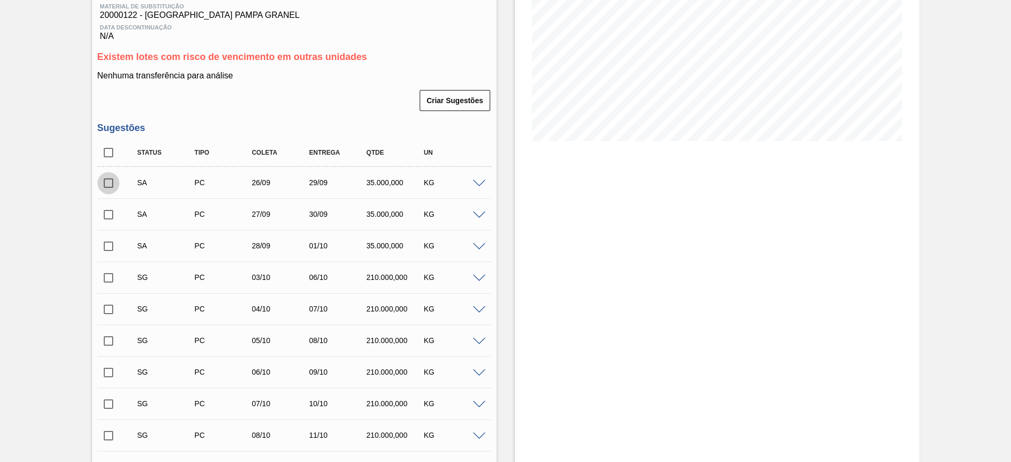
click at [105, 183] on input "checkbox" at bounding box center [108, 183] width 22 height 22
checkbox input "true"
click at [107, 212] on input "checkbox" at bounding box center [108, 215] width 22 height 22
checkbox input "true"
click at [107, 245] on input "checkbox" at bounding box center [108, 246] width 22 height 22
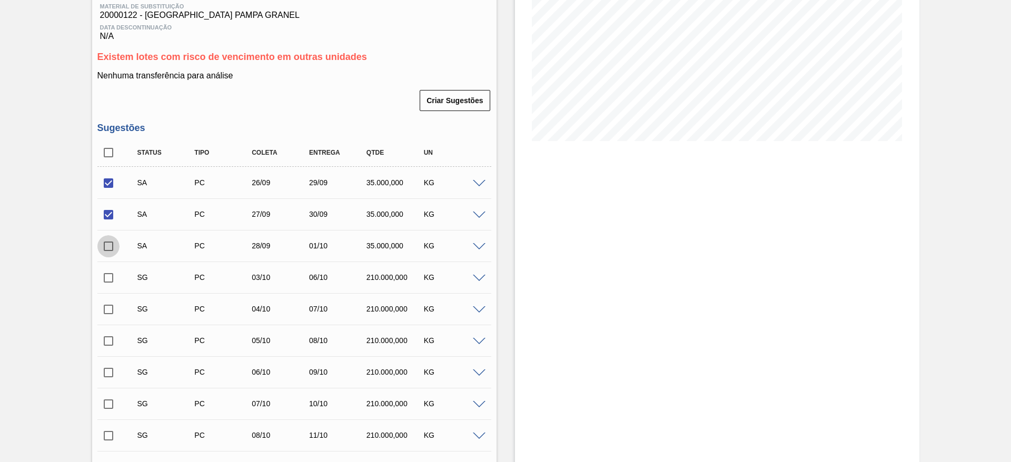
checkbox input "true"
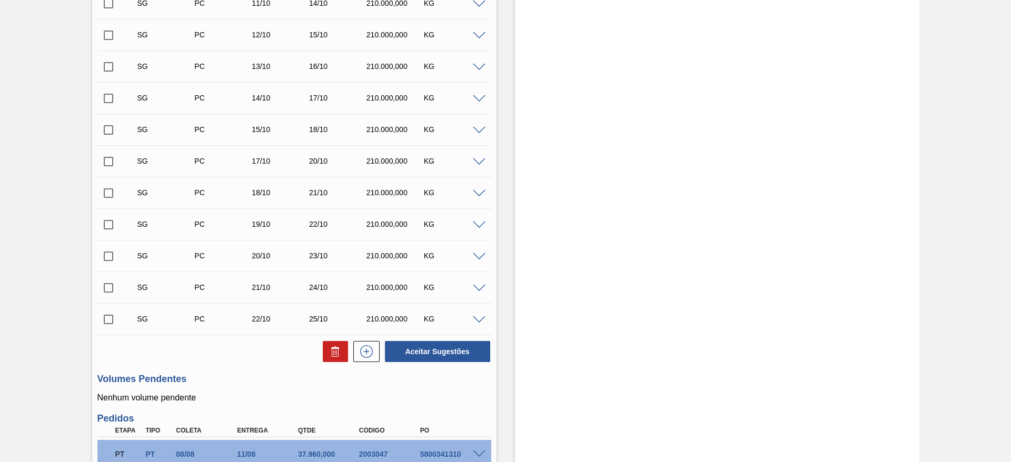
scroll to position [720, 0]
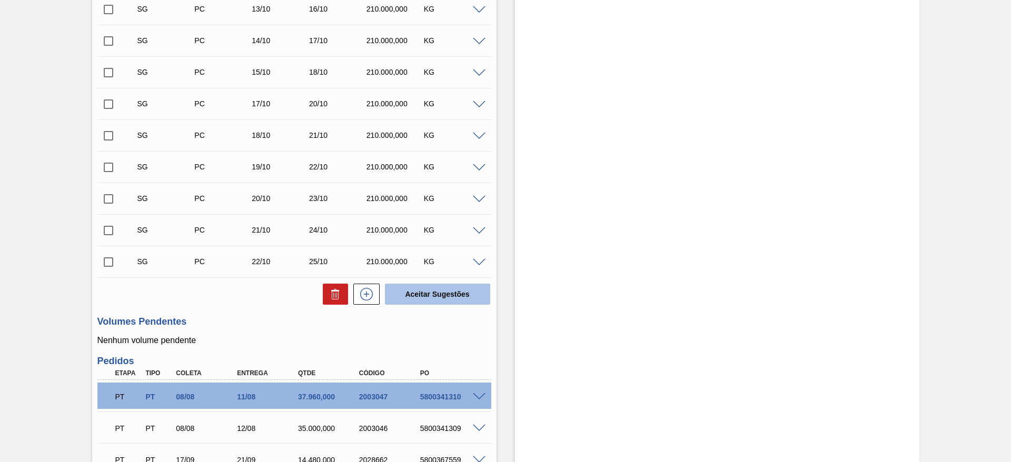
click at [445, 295] on button "Aceitar Sugestões" at bounding box center [437, 294] width 105 height 21
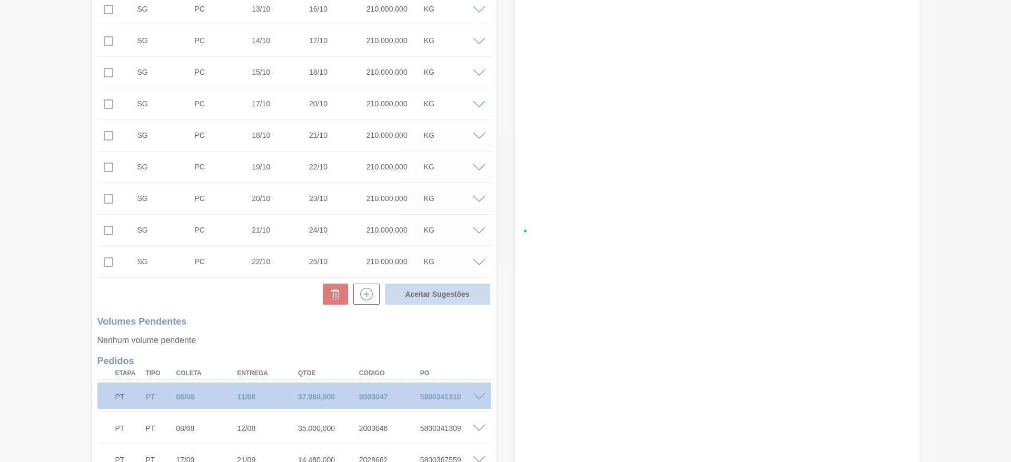
checkbox input "false"
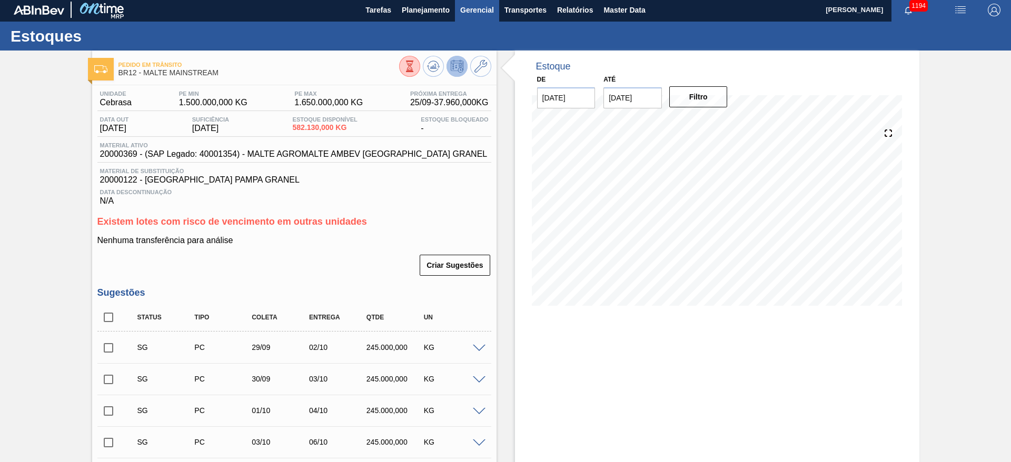
scroll to position [0, 0]
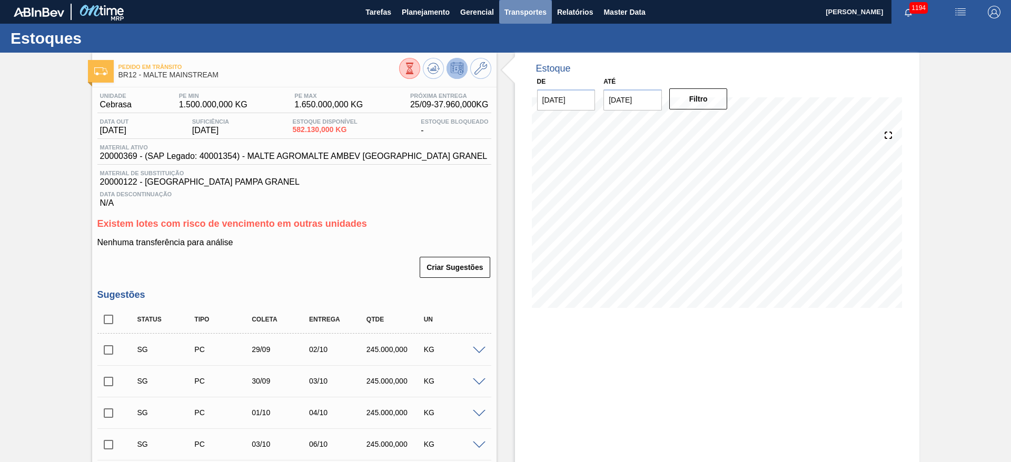
click at [515, 12] on span "Transportes" at bounding box center [526, 12] width 42 height 13
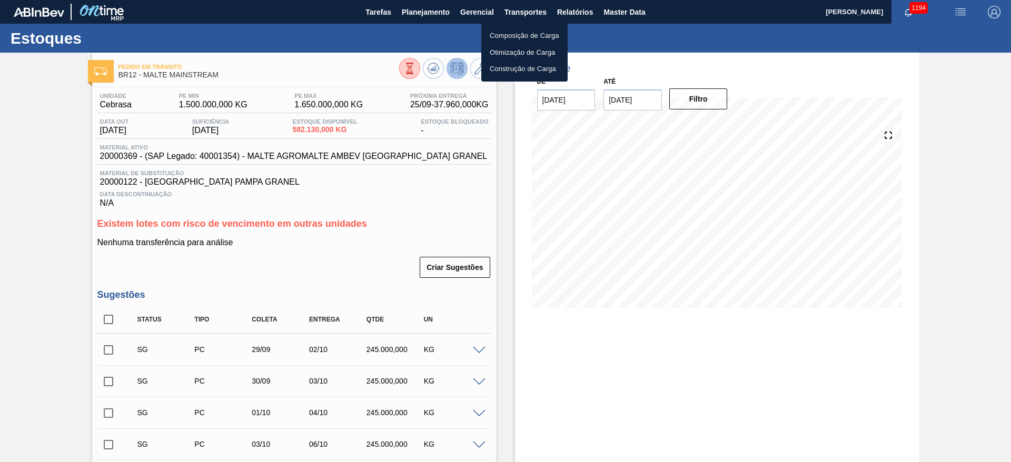
click at [501, 52] on li "Otimização de Carga" at bounding box center [524, 52] width 86 height 17
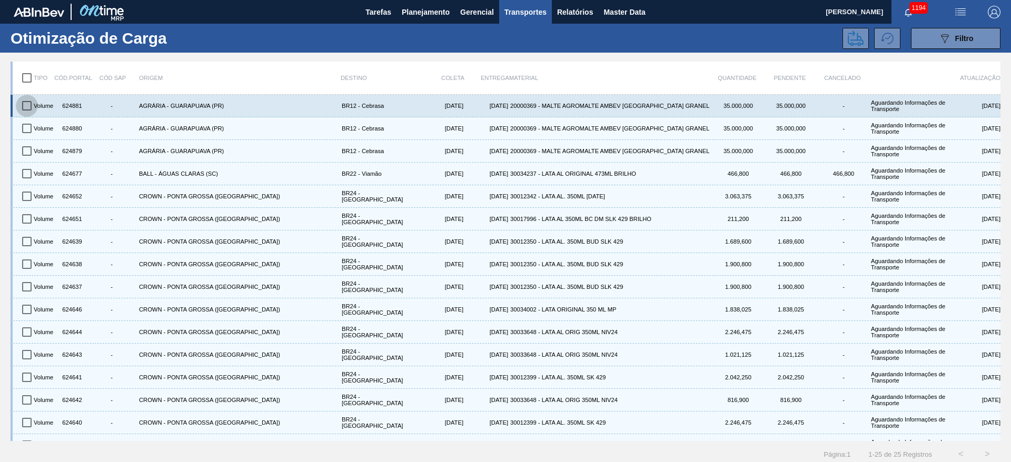
click at [29, 106] on input "checkbox" at bounding box center [27, 106] width 22 height 22
checkbox input "true"
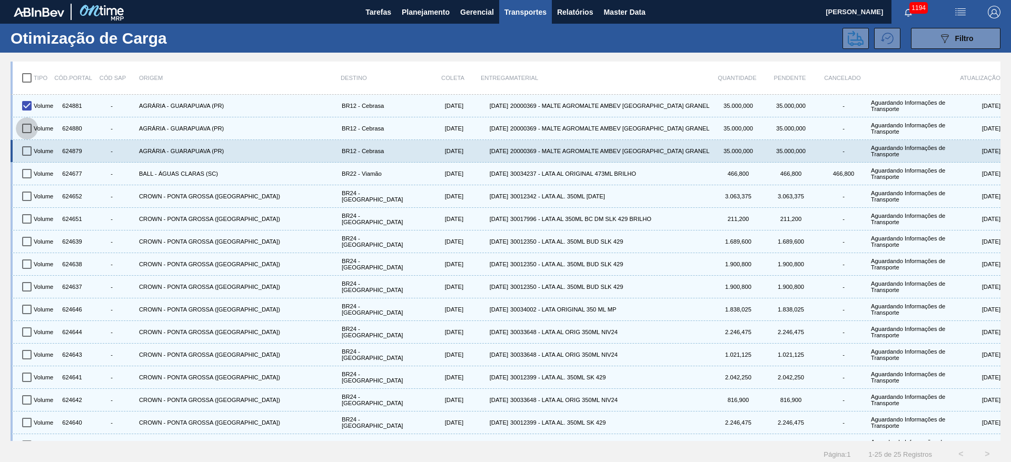
drag, startPoint x: 25, startPoint y: 128, endPoint x: 31, endPoint y: 141, distance: 14.2
click at [26, 128] on input "checkbox" at bounding box center [27, 128] width 22 height 22
checkbox input "true"
click at [32, 150] on input "checkbox" at bounding box center [27, 151] width 22 height 22
checkbox input "true"
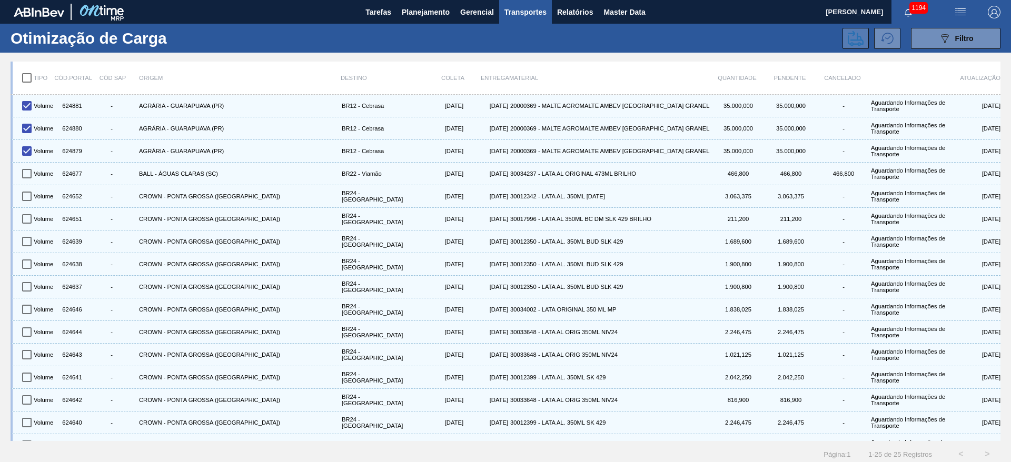
click at [851, 45] on icon at bounding box center [856, 38] width 16 height 15
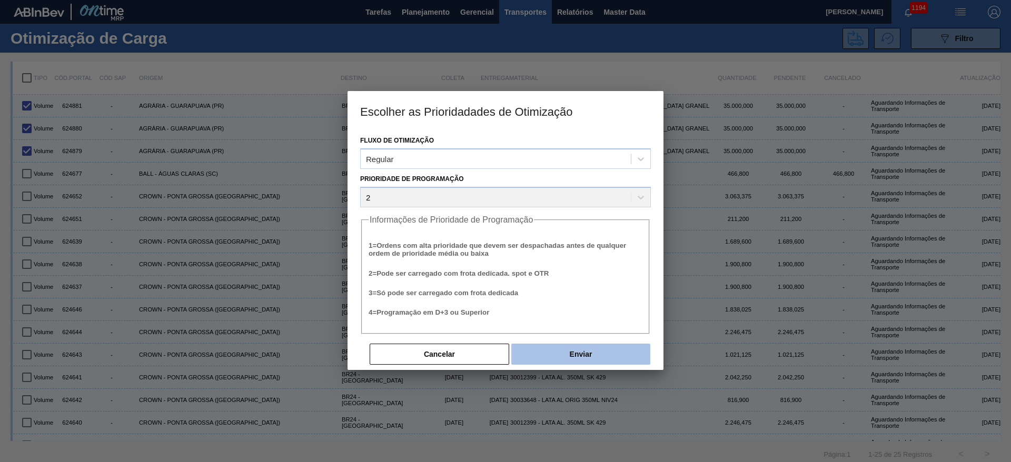
click at [579, 356] on button "Enviar" at bounding box center [580, 354] width 139 height 21
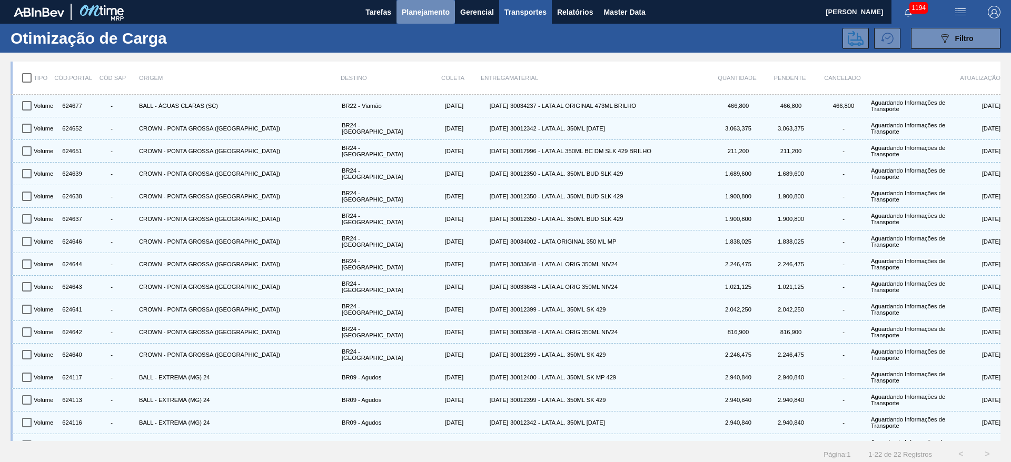
click at [413, 18] on button "Planejamento" at bounding box center [426, 12] width 58 height 24
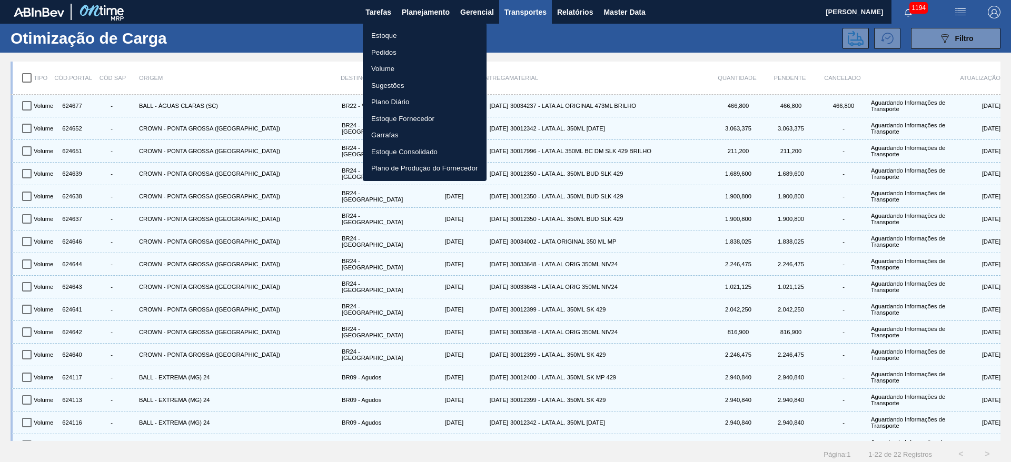
click at [387, 34] on li "Estoque" at bounding box center [425, 35] width 124 height 17
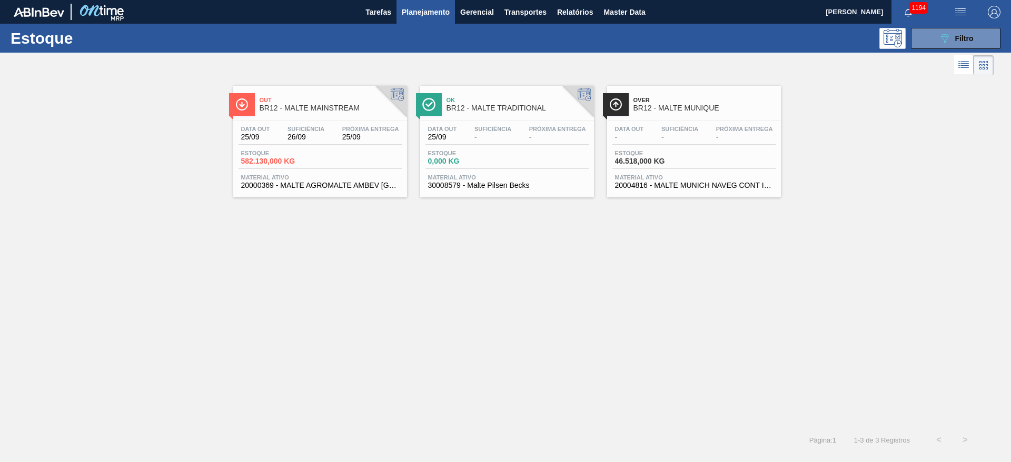
click at [233, 285] on div "Out BR12 - MALTE MAINSTREAM Data out 25/09 Suficiência 26/09 Próxima Entrega 25…" at bounding box center [505, 252] width 1011 height 349
